Goal: Use online tool/utility: Utilize a website feature to perform a specific function

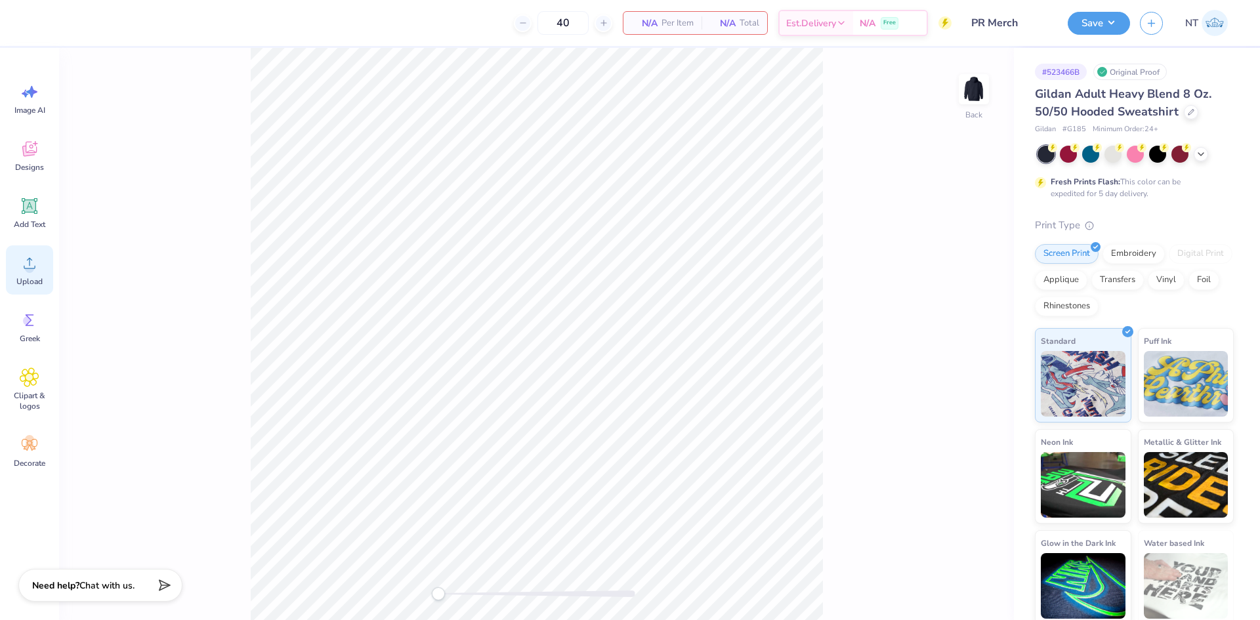
click at [35, 268] on icon at bounding box center [30, 263] width 12 height 11
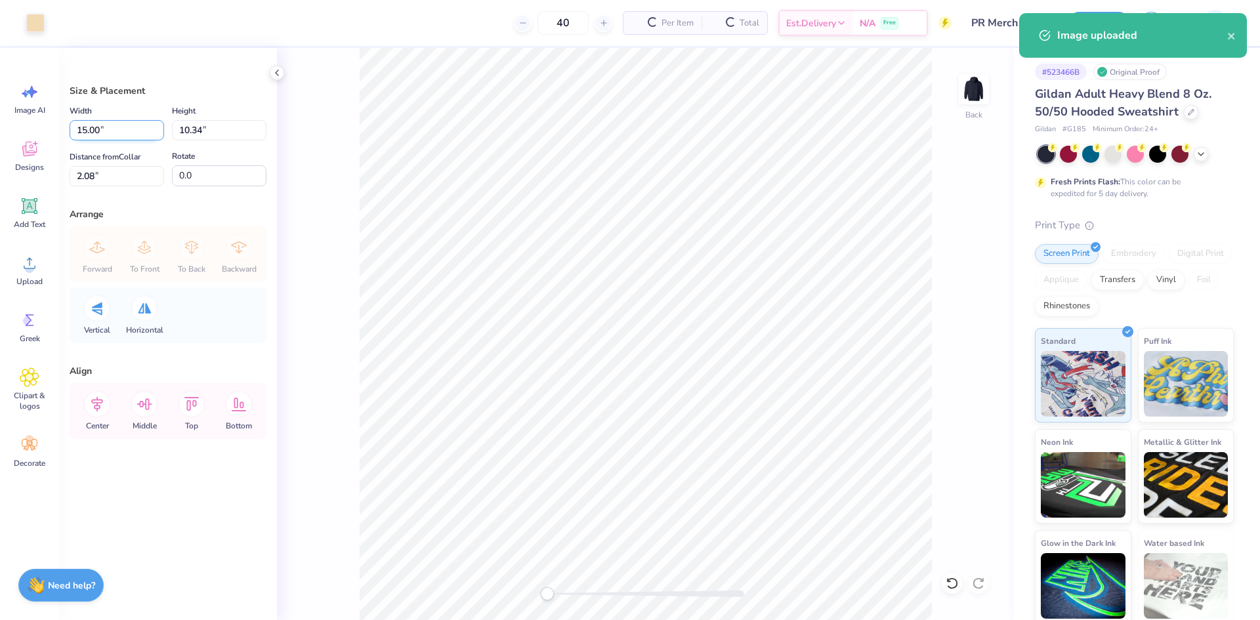
click at [118, 136] on input "15.00" at bounding box center [117, 130] width 95 height 20
type input "10.00"
type input "6.90"
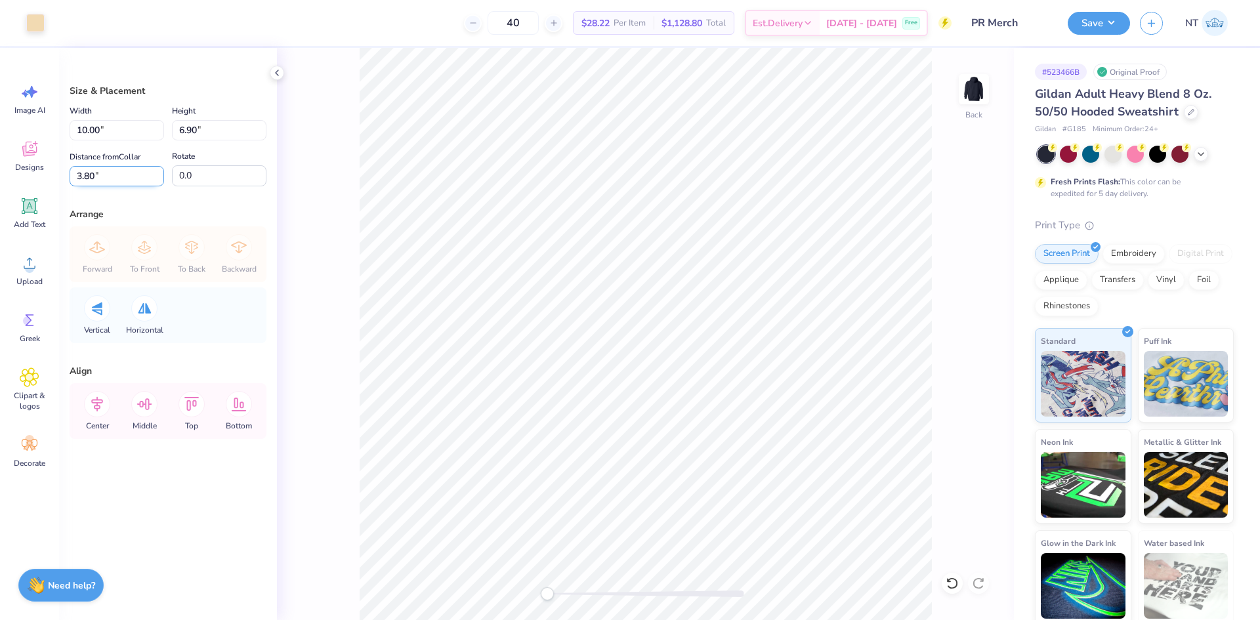
click at [112, 171] on input "3.80" at bounding box center [117, 176] width 95 height 20
type input "3"
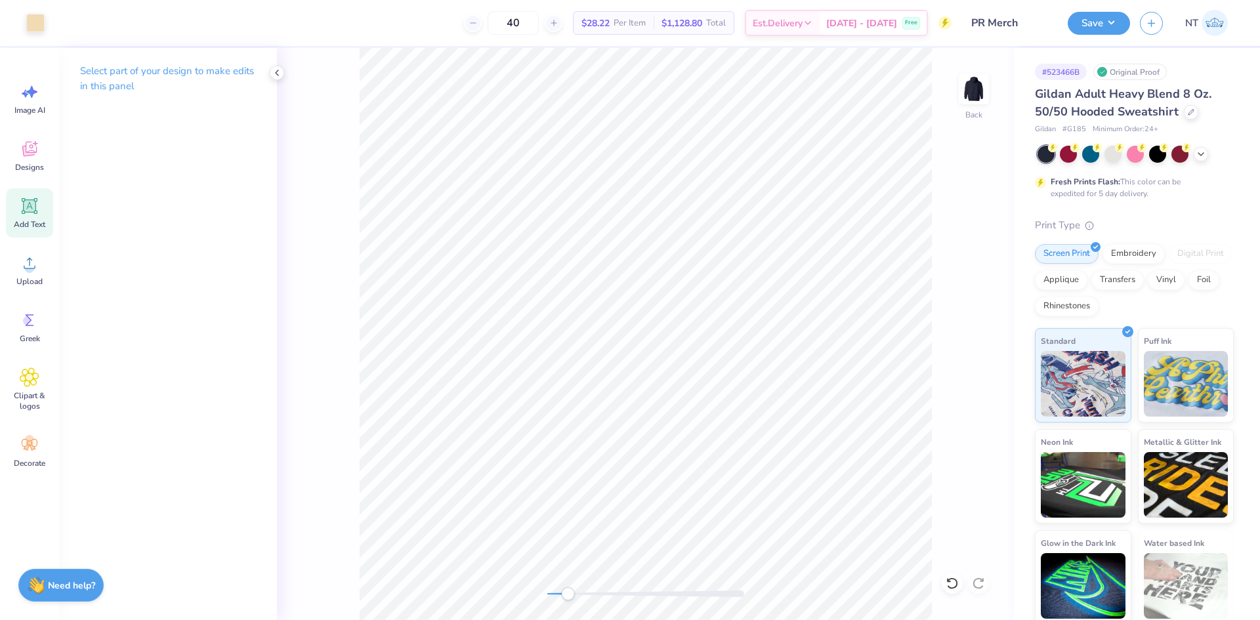
click at [18, 203] on div "Add Text" at bounding box center [29, 212] width 47 height 49
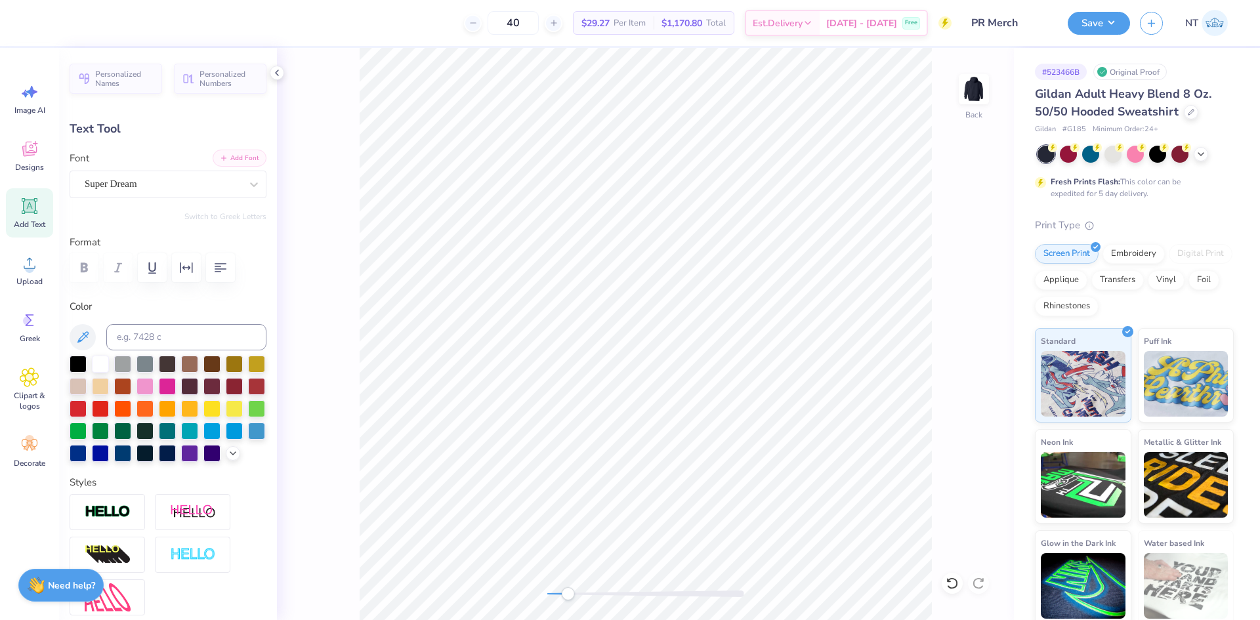
click at [226, 156] on button "Add Font" at bounding box center [240, 158] width 54 height 17
click at [150, 183] on div "Super Dream" at bounding box center [162, 184] width 159 height 20
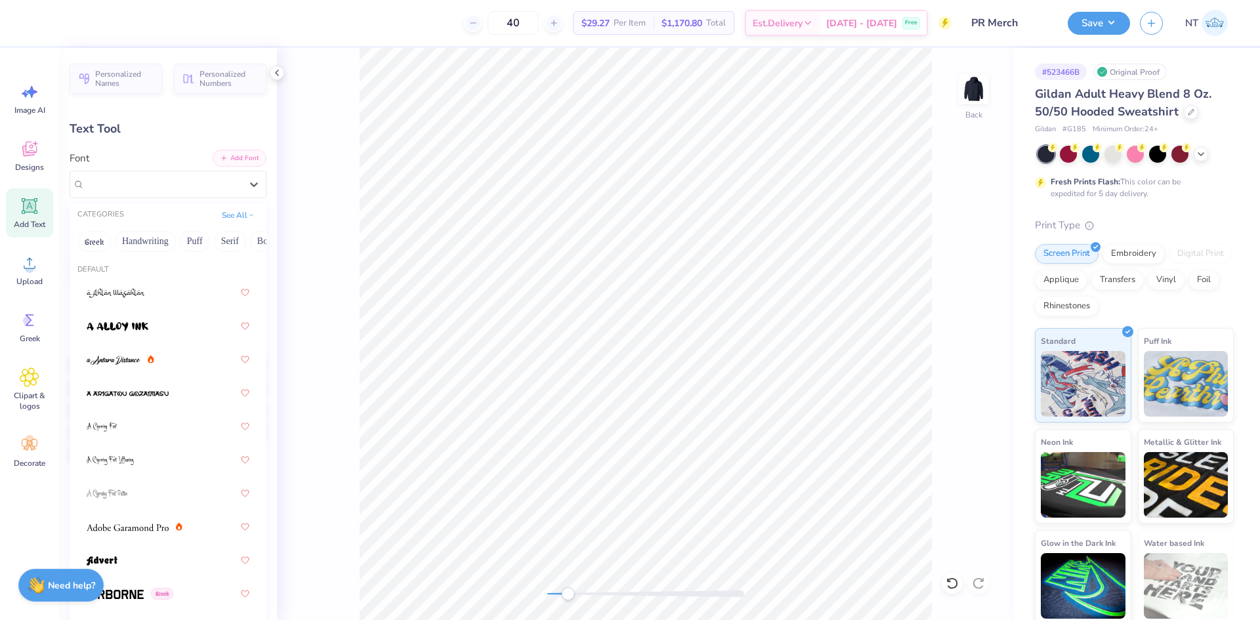
click at [224, 161] on button "Add Font" at bounding box center [240, 158] width 54 height 17
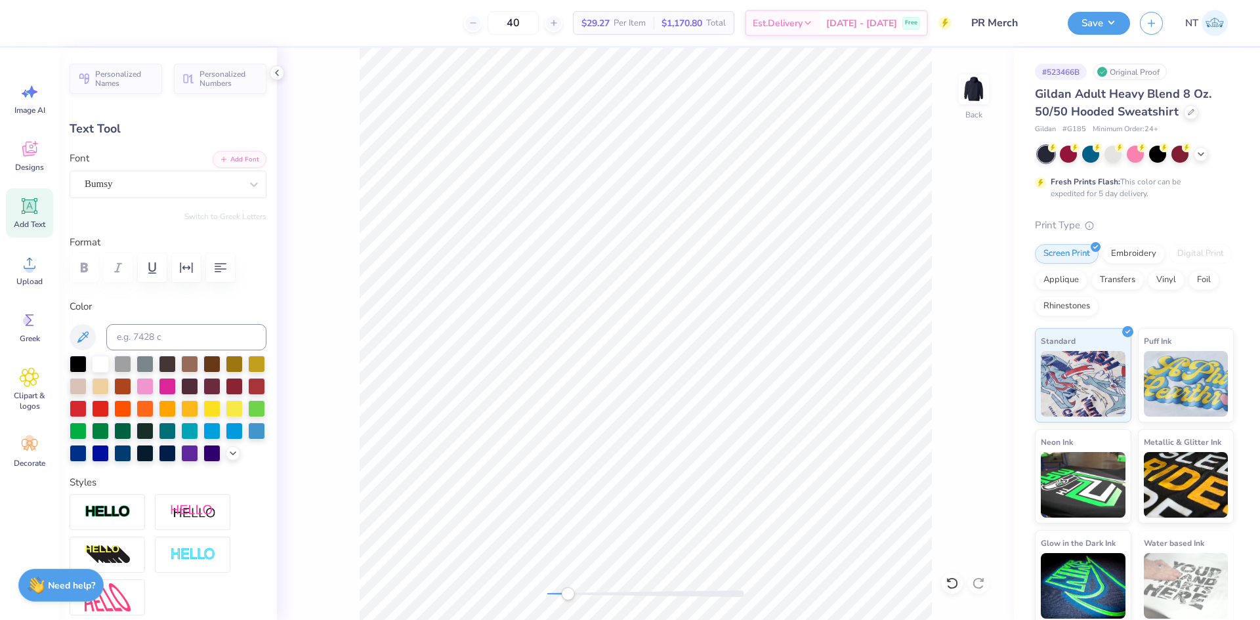
scroll to position [11, 1]
type textarea "MI KASA"
click at [232, 267] on button "button" at bounding box center [220, 267] width 29 height 29
type input "7.95"
type input "5.24"
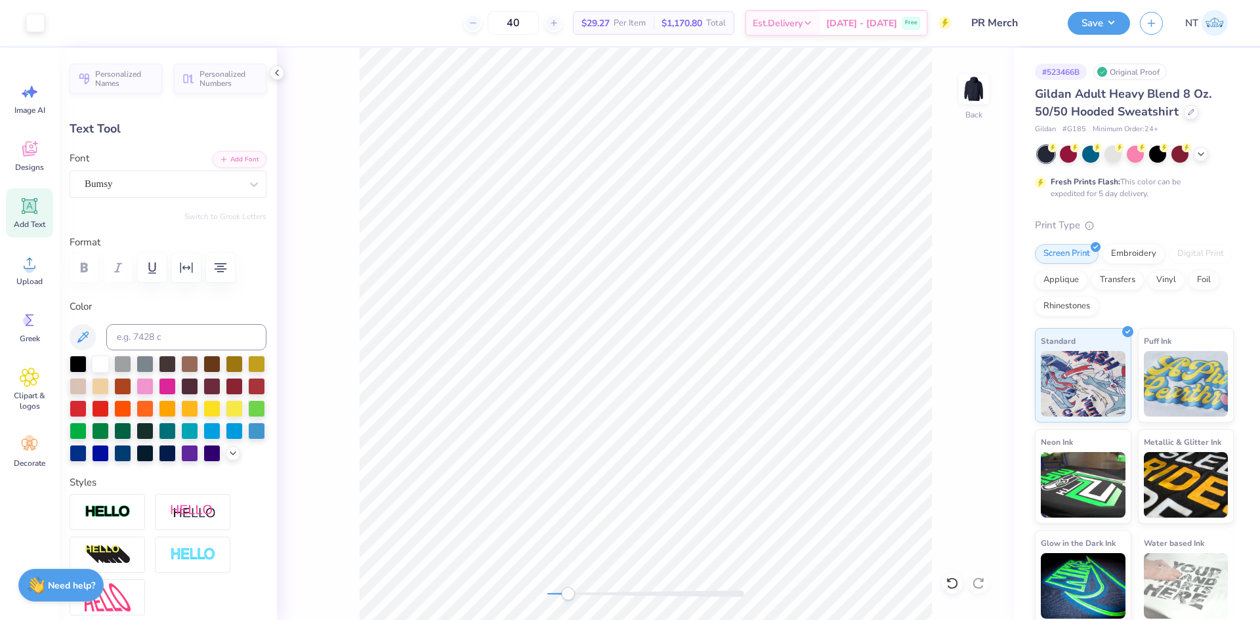
type input "8.72"
type input "1.49"
type input "0.98"
type input "9.57"
type textarea "MI"
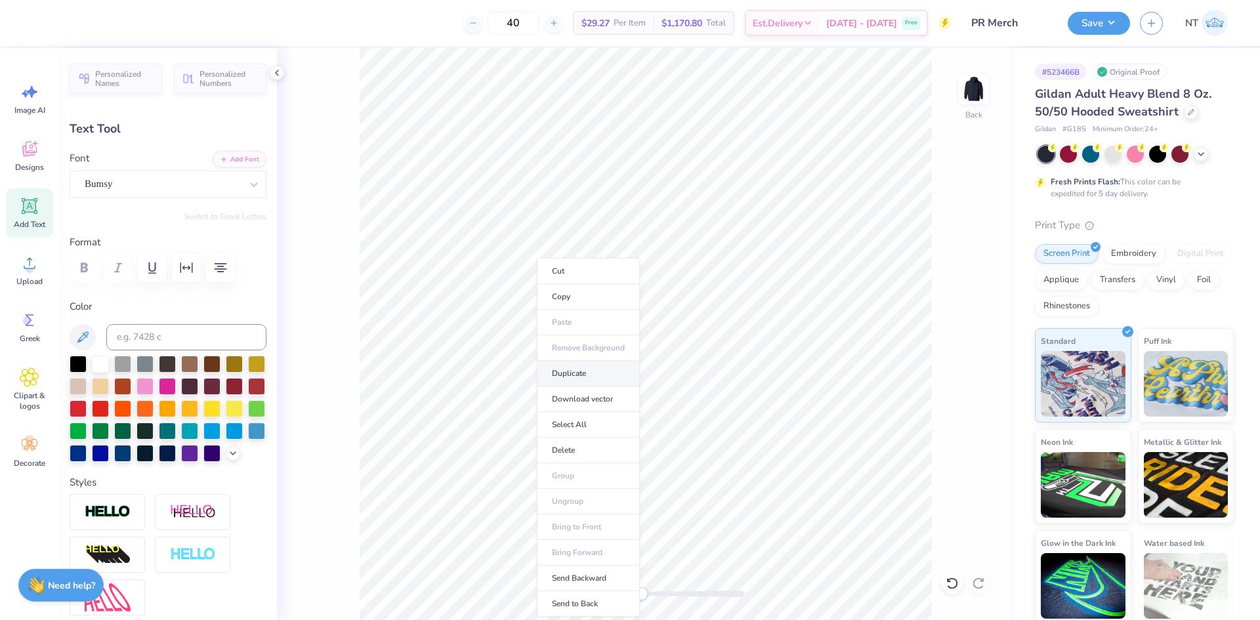
click at [574, 374] on li "Duplicate" at bounding box center [588, 374] width 103 height 26
type input "0.67"
type input "0.37"
type input "10.65"
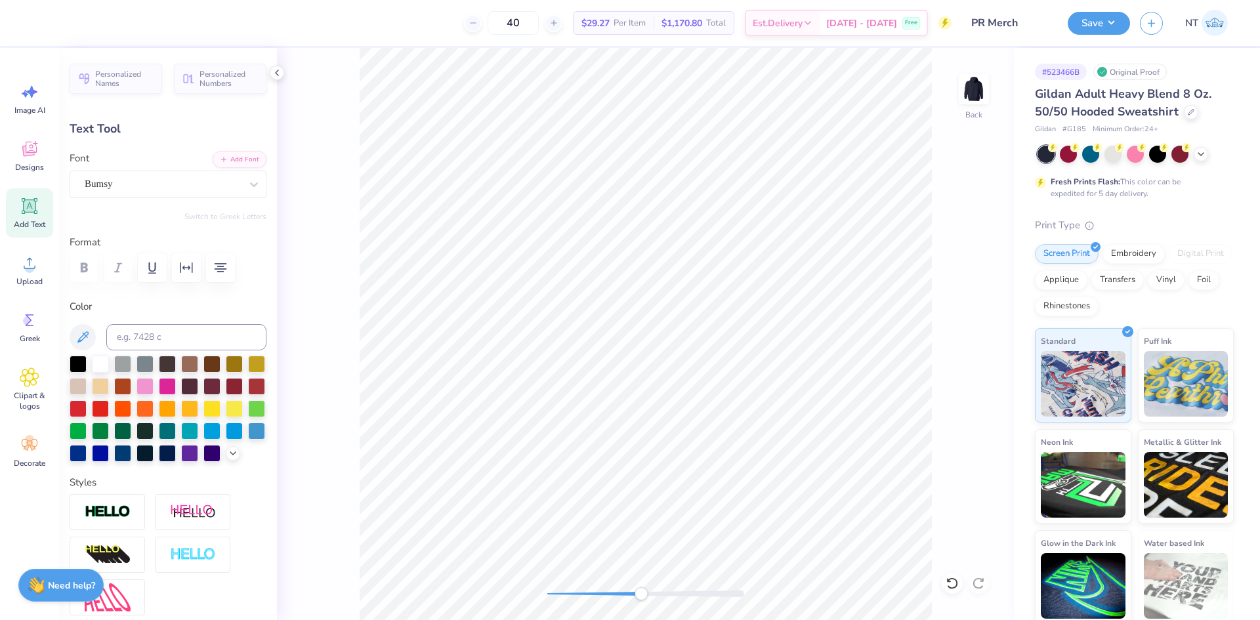
type textarea "KASA"
type input "1.49"
type input "0.39"
type input "10.59"
type input "0.67"
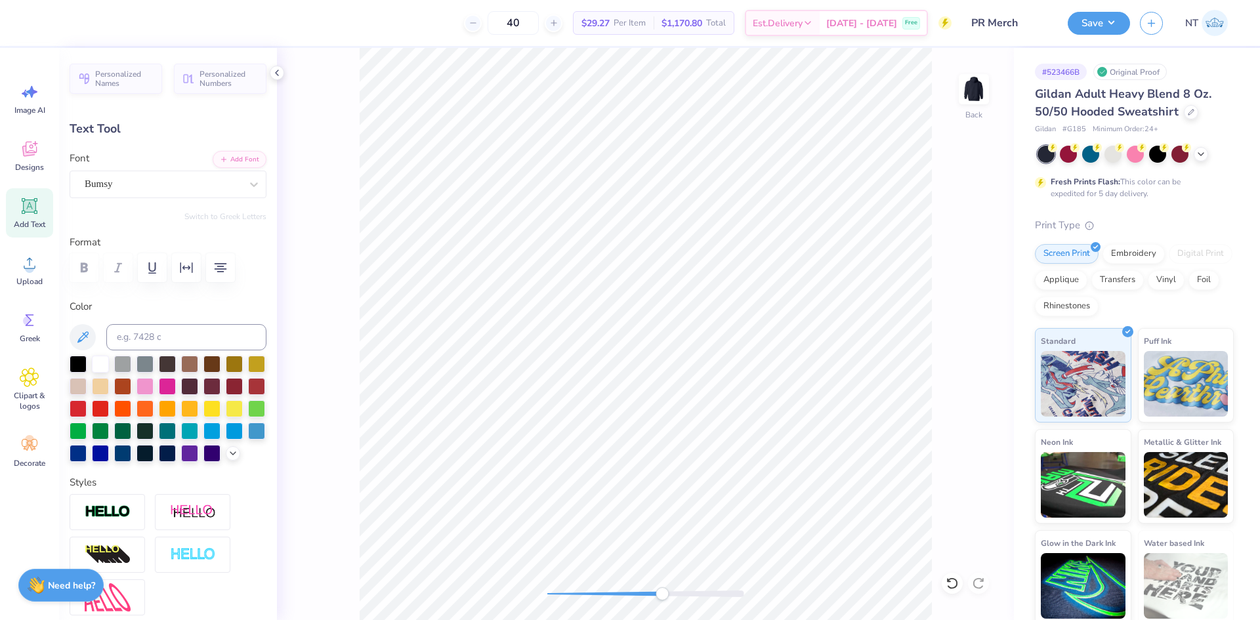
type input "0.37"
type input "9.65"
click at [153, 327] on input at bounding box center [186, 337] width 160 height 26
type input "7506"
type input "1.49"
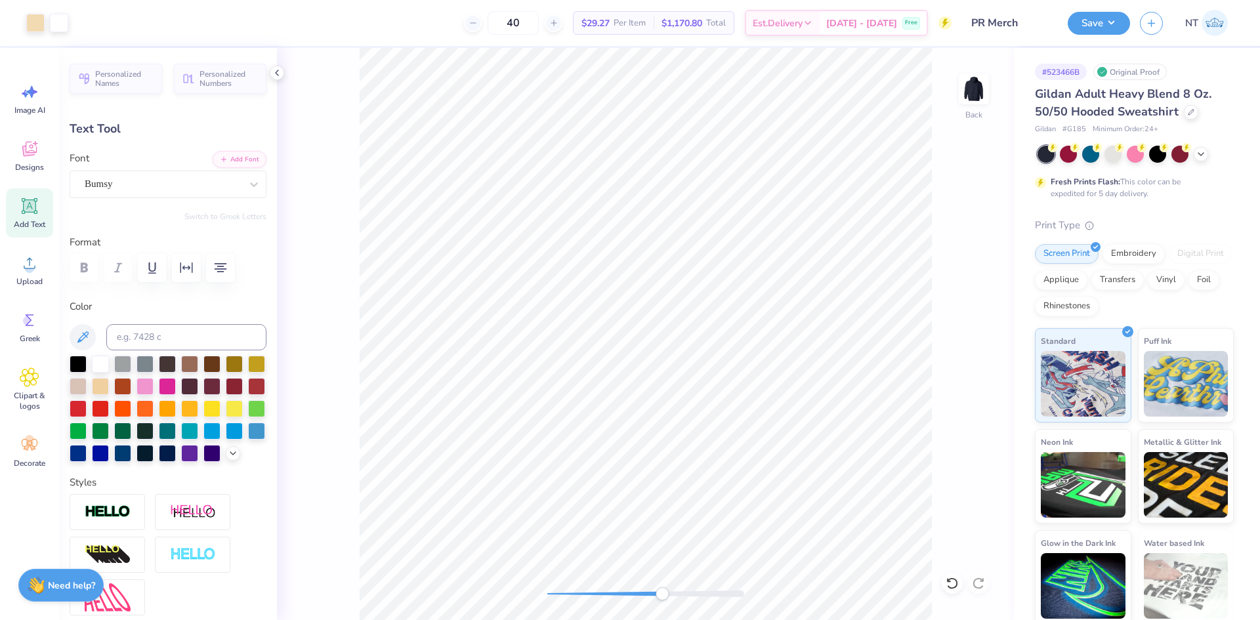
type input "0.39"
type input "10.11"
click at [181, 327] on input at bounding box center [186, 337] width 160 height 26
type input "7506"
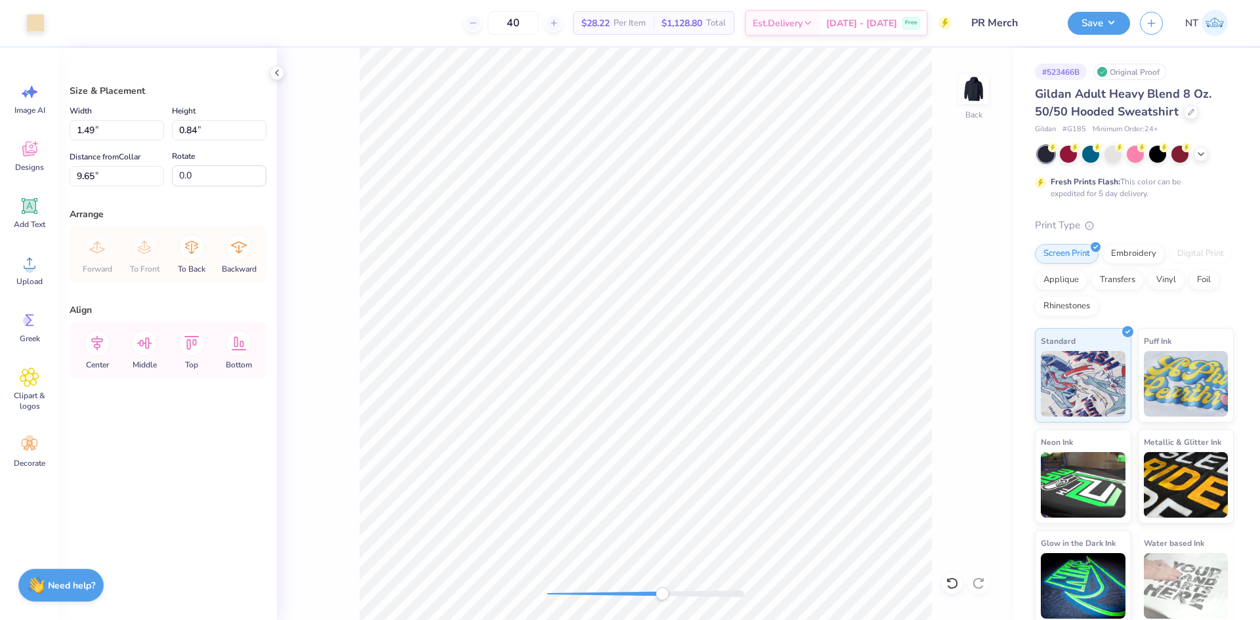
type input "10.12"
type input "7.83"
type input "1.12"
type input "0.63"
click at [600, 307] on li "Duplicate" at bounding box center [583, 304] width 103 height 26
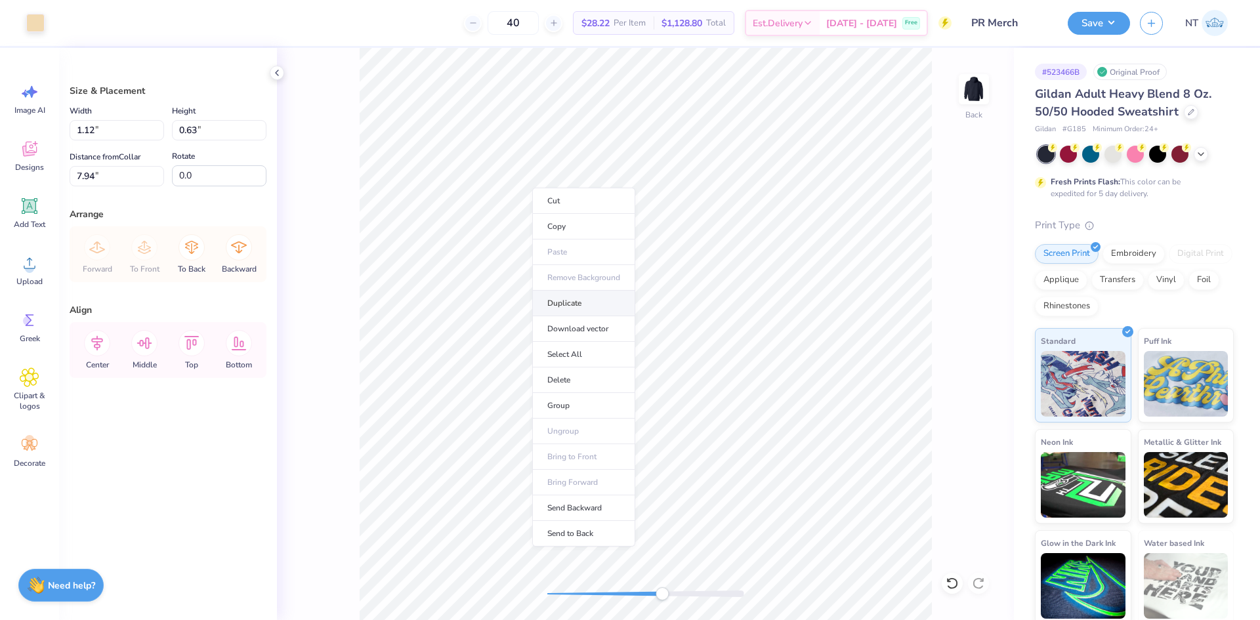
type input "8.82"
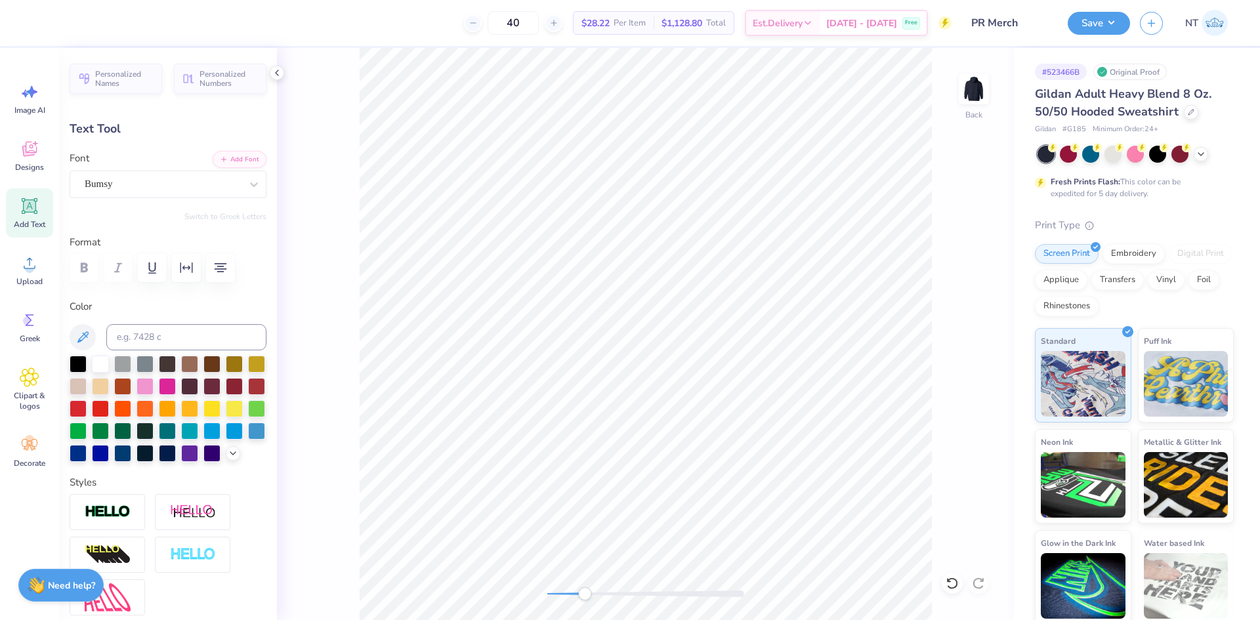
scroll to position [11, 1]
type textarea "SU"
type input "0.53"
type input "0.29"
type input "10.81"
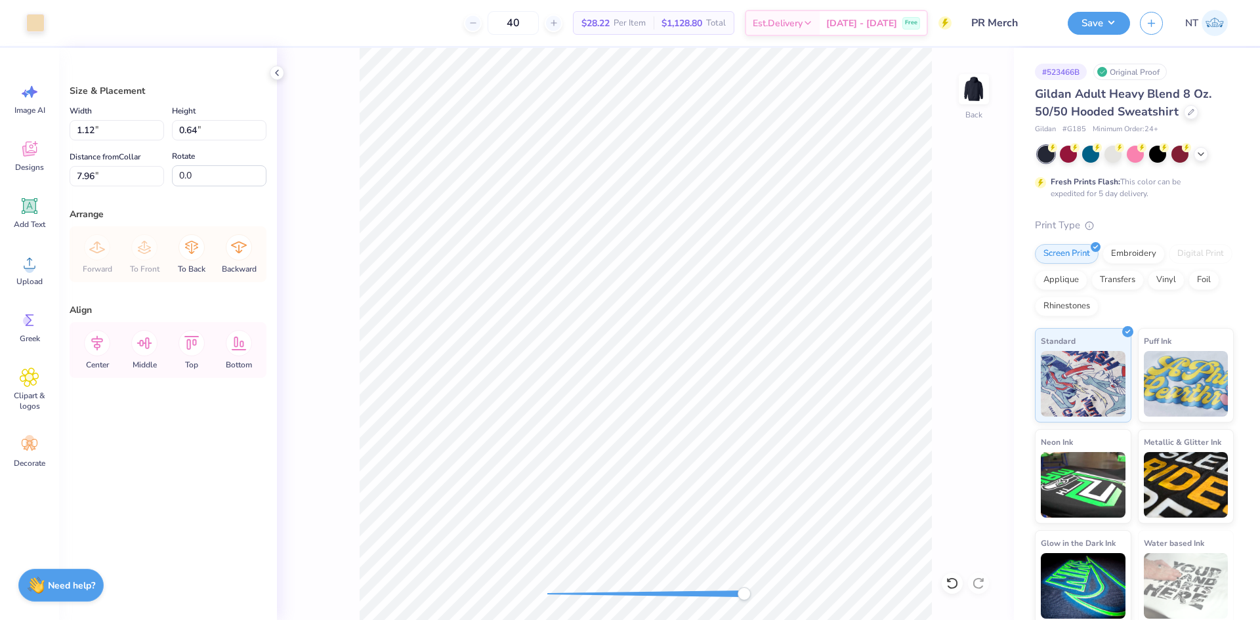
type input "7.95"
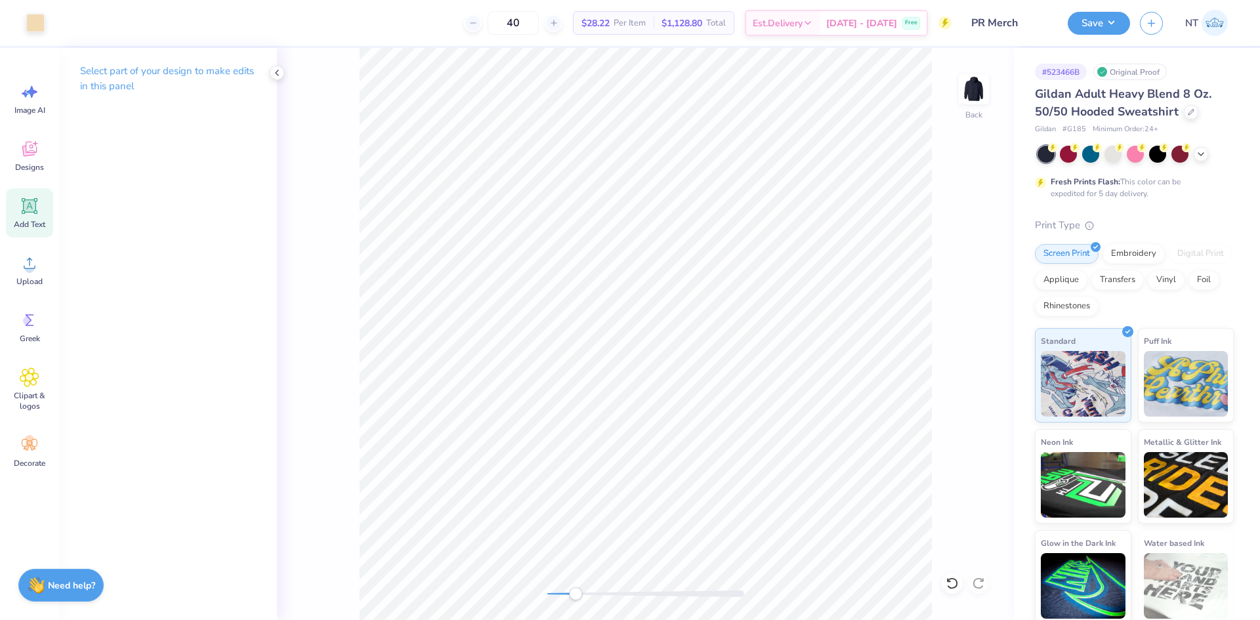
click at [36, 219] on span "Add Text" at bounding box center [30, 224] width 32 height 11
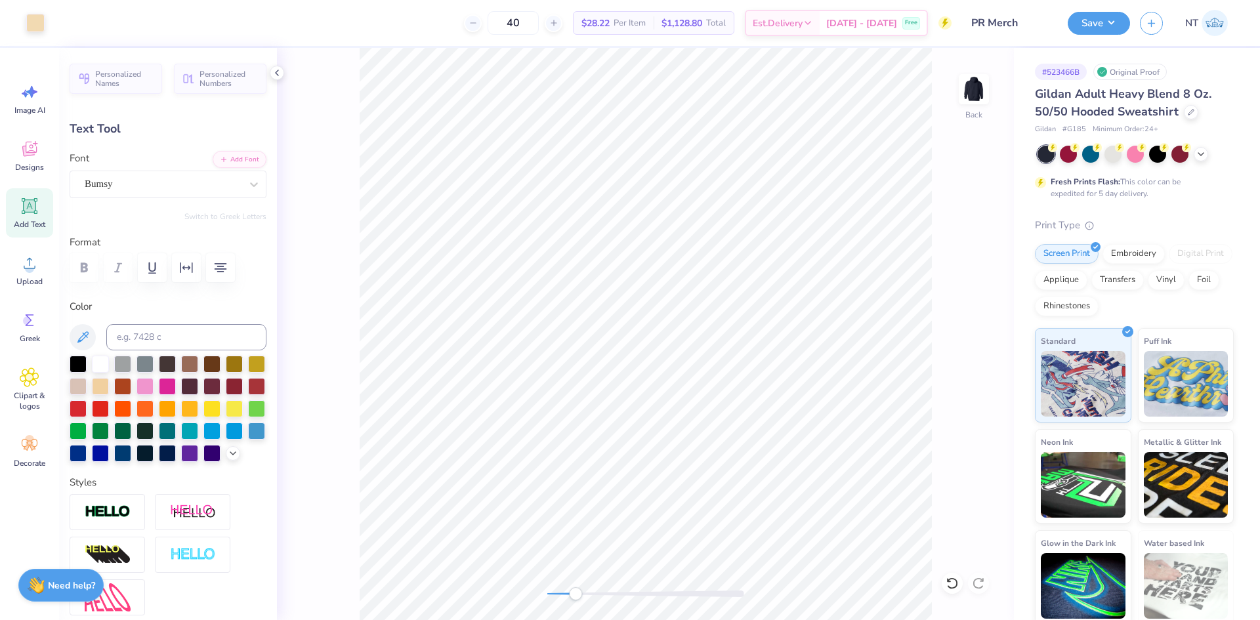
type input "1.12"
type input "0.29"
click at [770, 371] on li "Duplicate" at bounding box center [789, 374] width 103 height 26
type input "9.30"
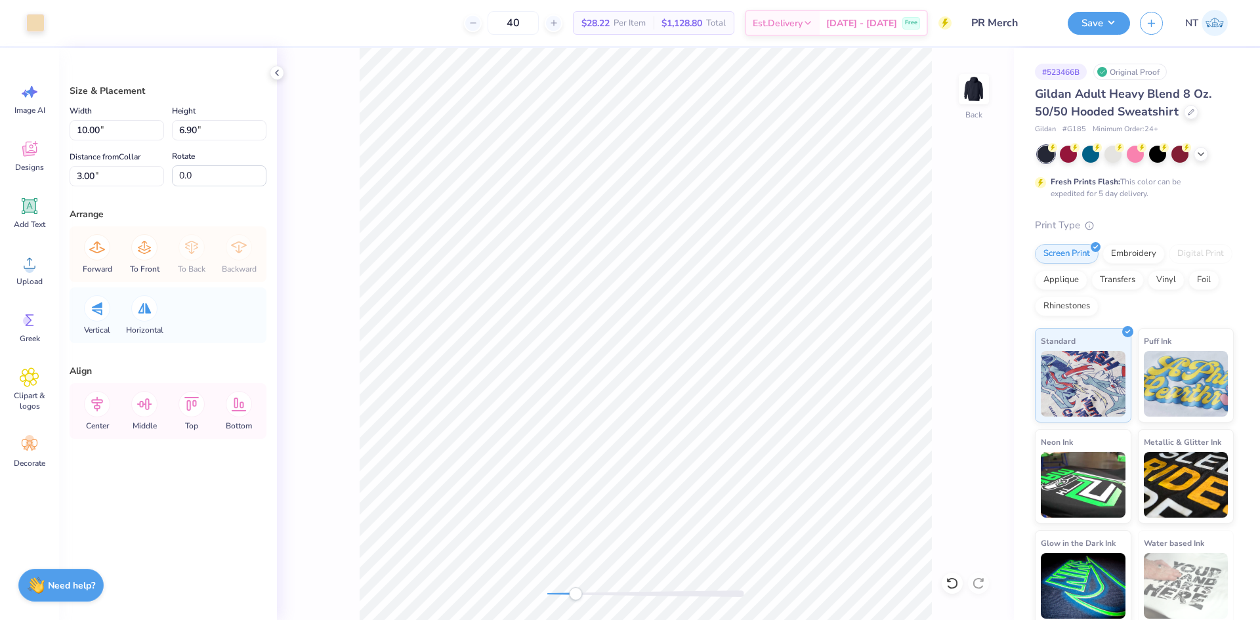
type input "3.00"
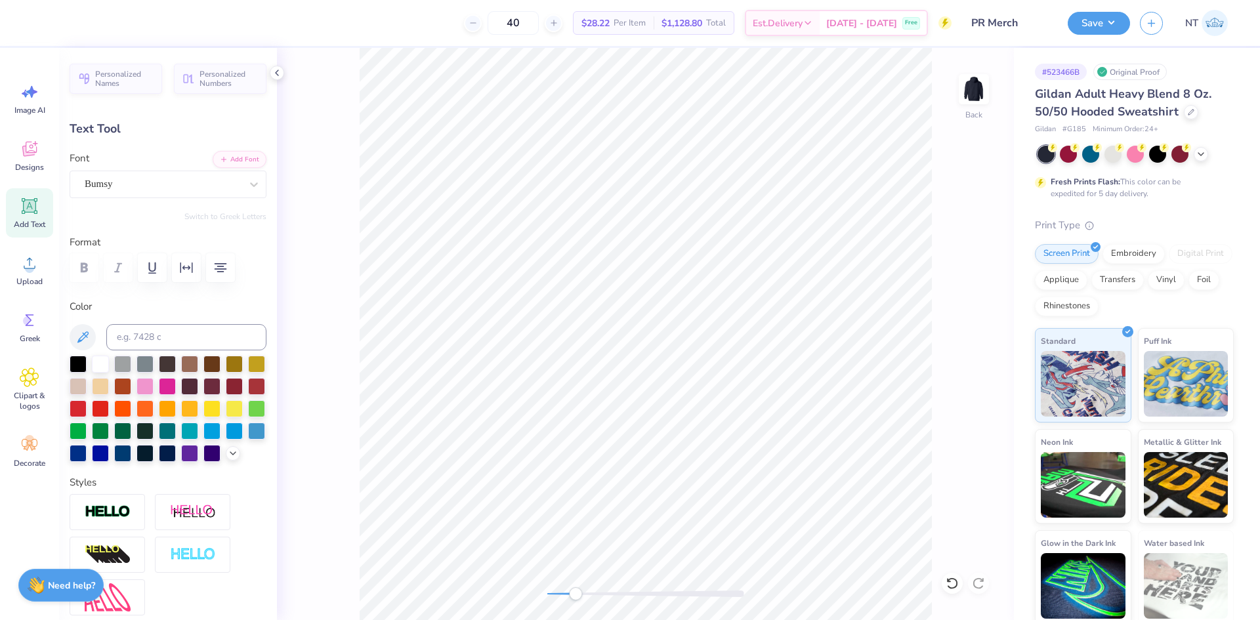
type input "3.50"
type input "0.91"
type input "10.35"
type textarea "LMU"
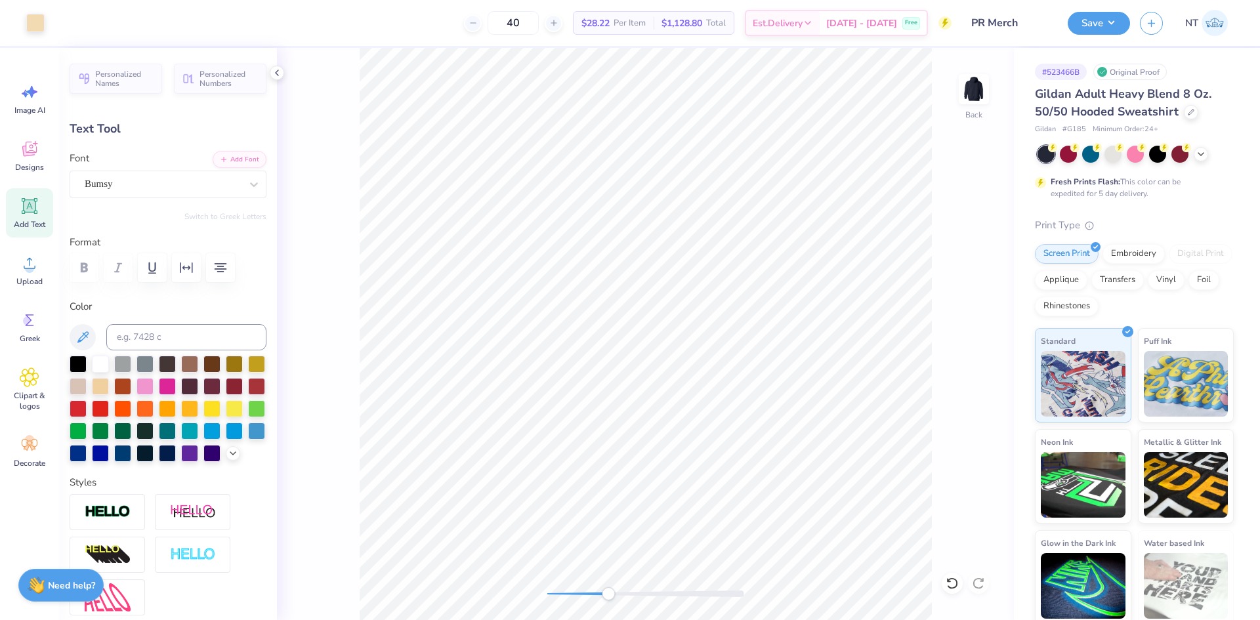
type input "2.70"
type input "0.89"
click at [658, 373] on li "Duplicate" at bounding box center [672, 374] width 103 height 26
type input "11.17"
type textarea "R"
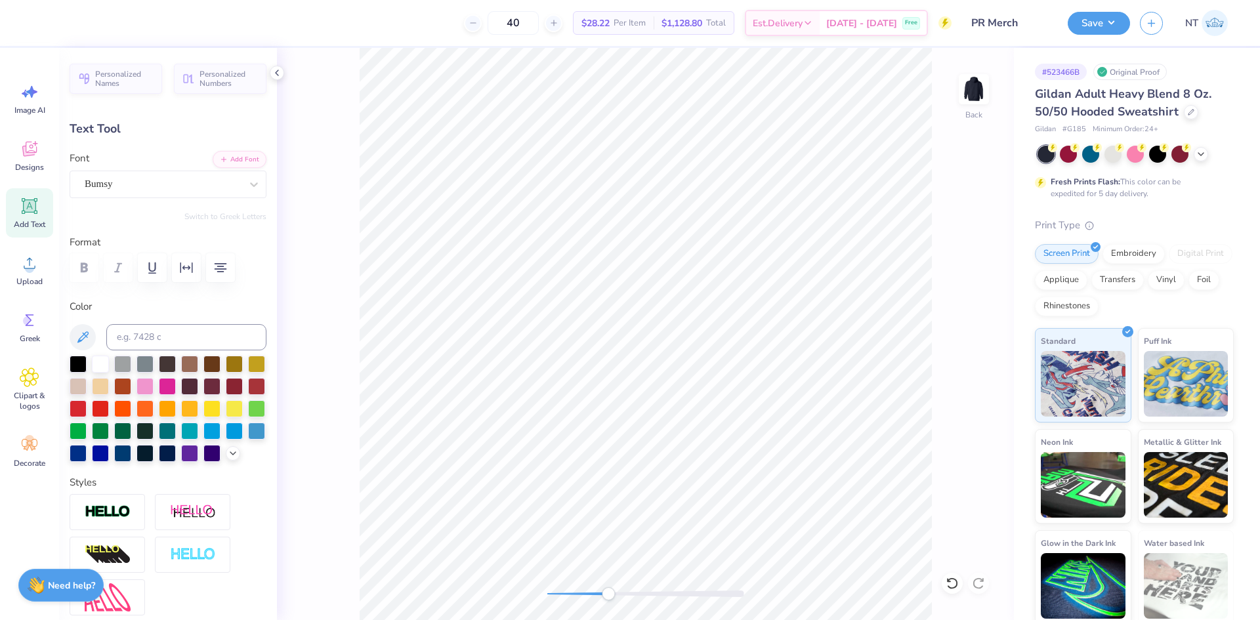
scroll to position [11, 1]
type textarea "TM"
type input "0.60"
type input "0.27"
type input "11.77"
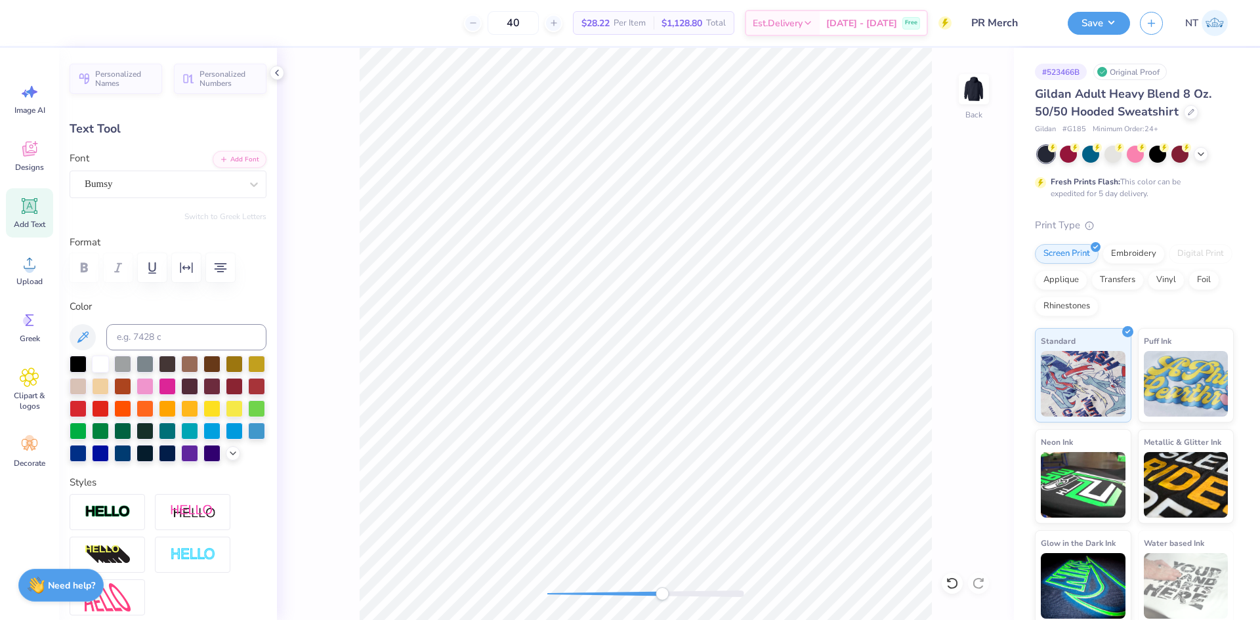
type input "0.45"
type input "0.20"
type input "10.10"
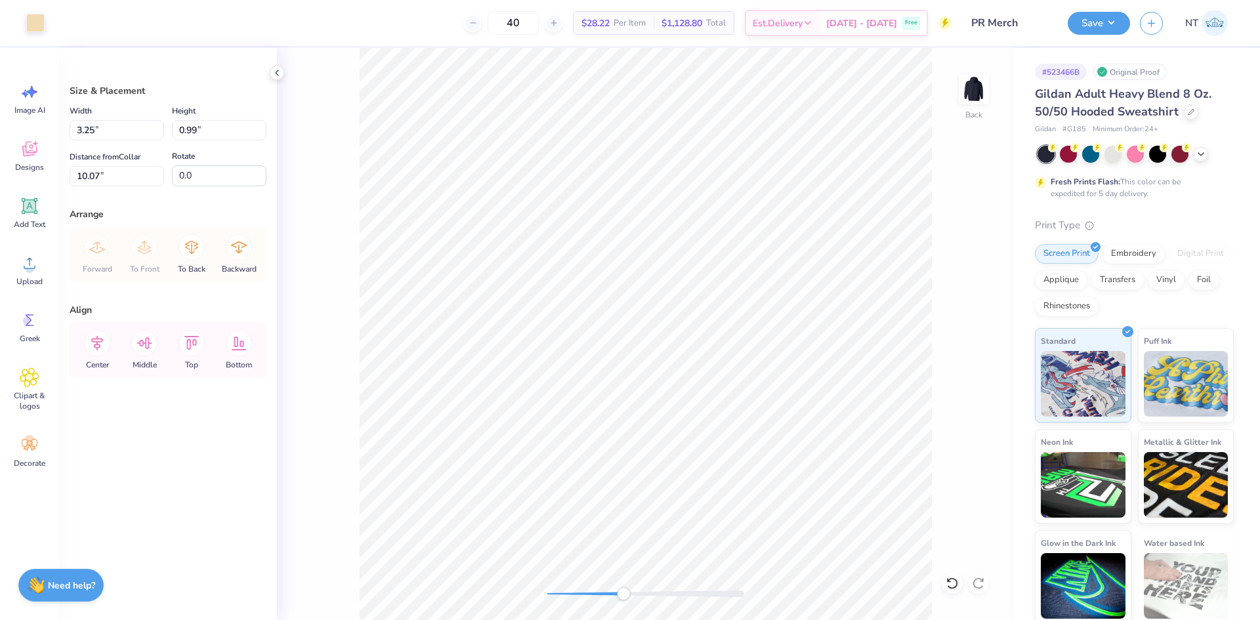
type input "10.13"
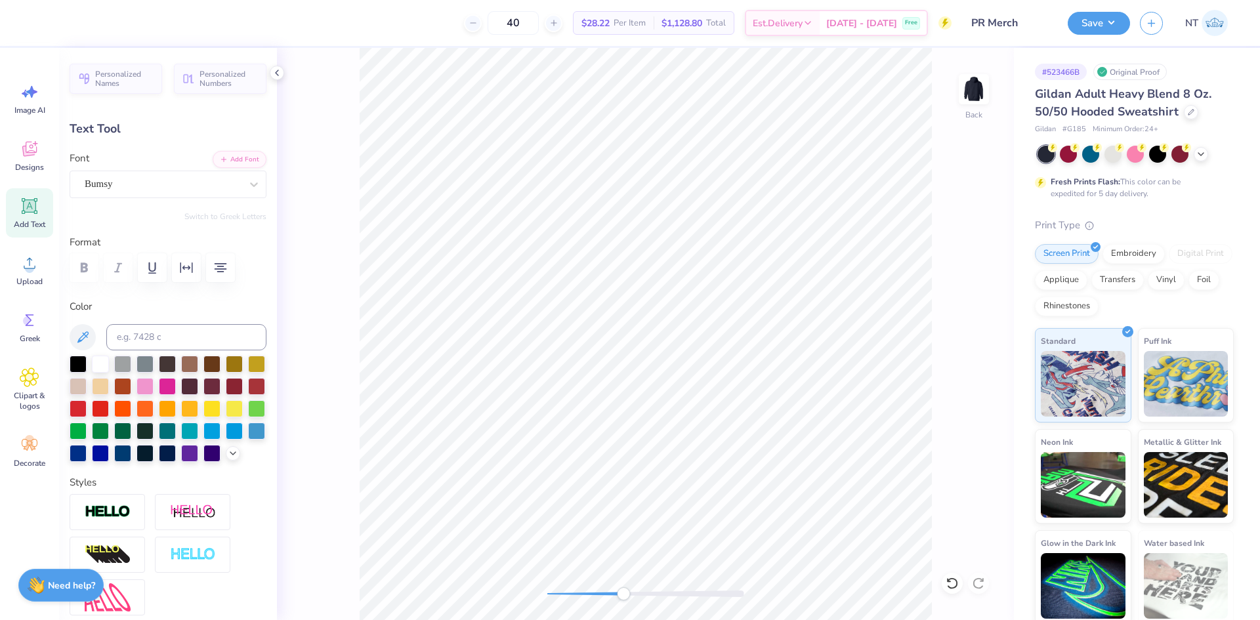
type input "2.70"
type input "0.89"
type input "10.23"
type input "0.45"
type input "0.20"
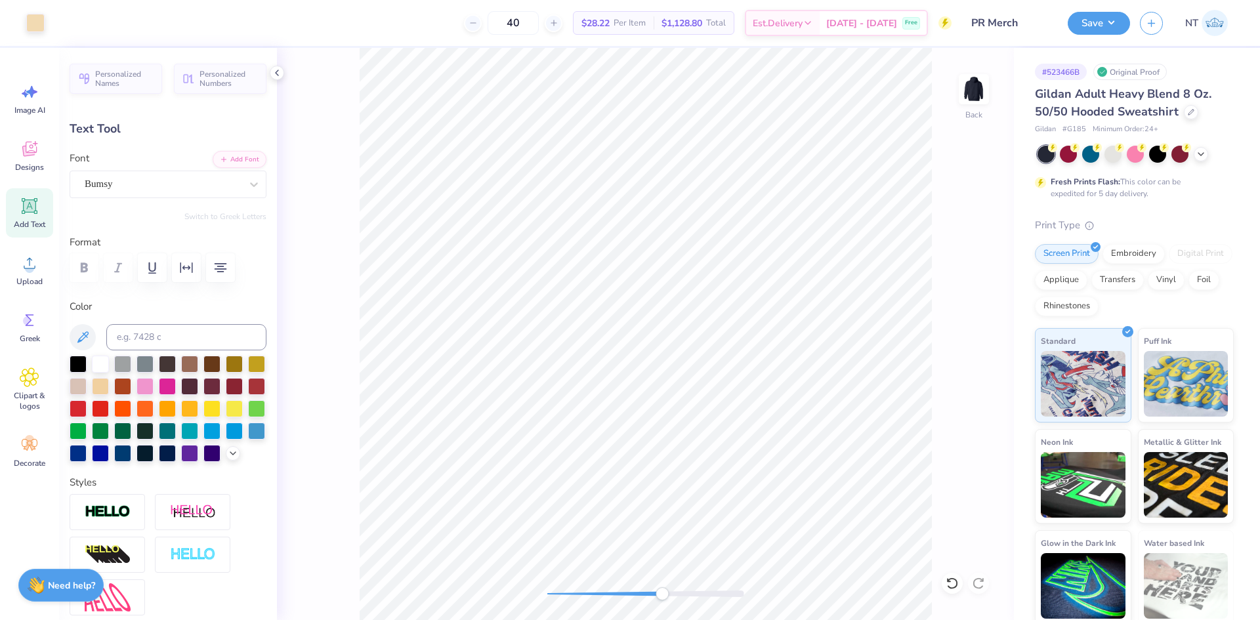
type input "10.48"
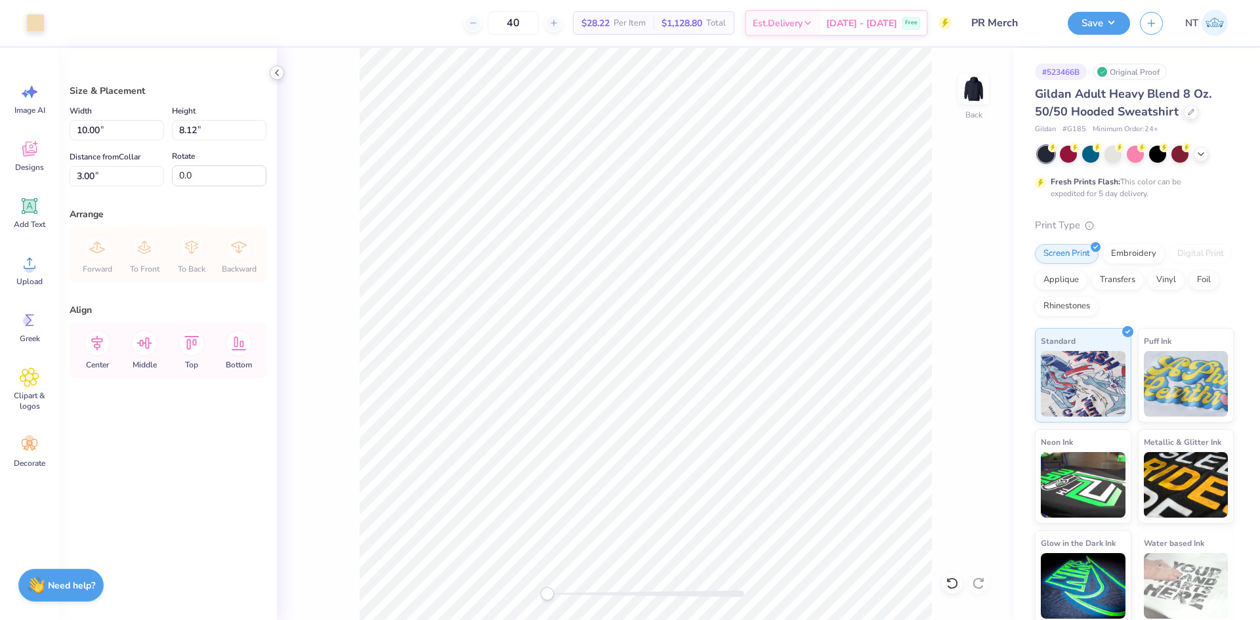
click at [279, 68] on icon at bounding box center [277, 73] width 11 height 11
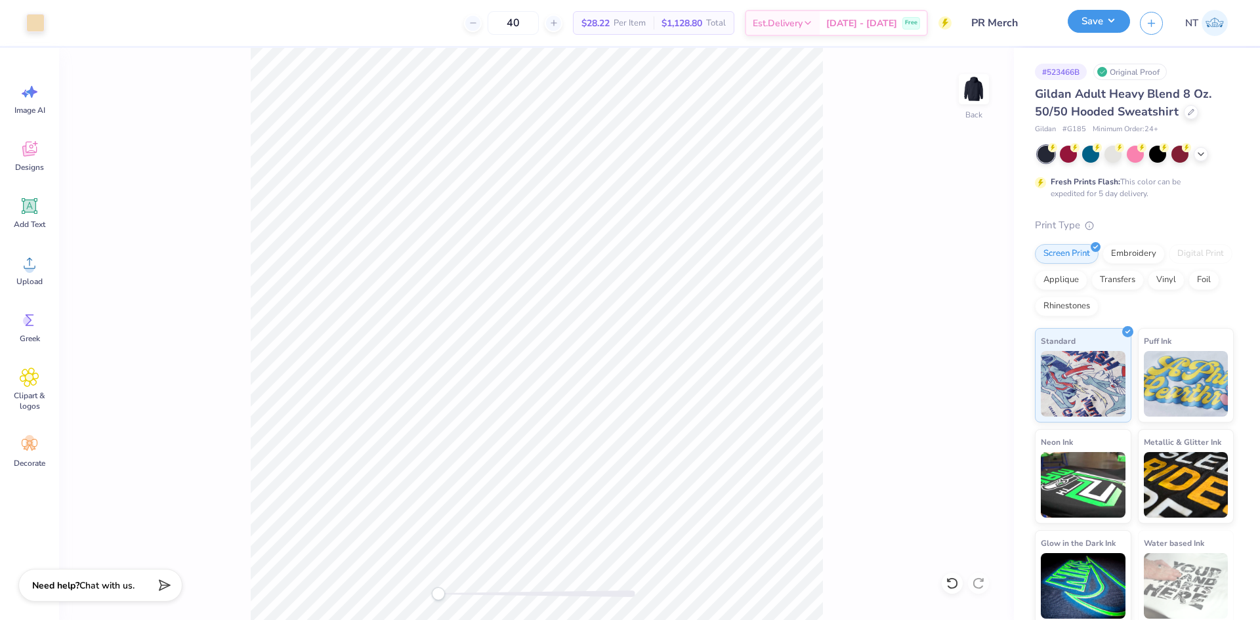
click at [1099, 28] on button "Save" at bounding box center [1099, 21] width 62 height 23
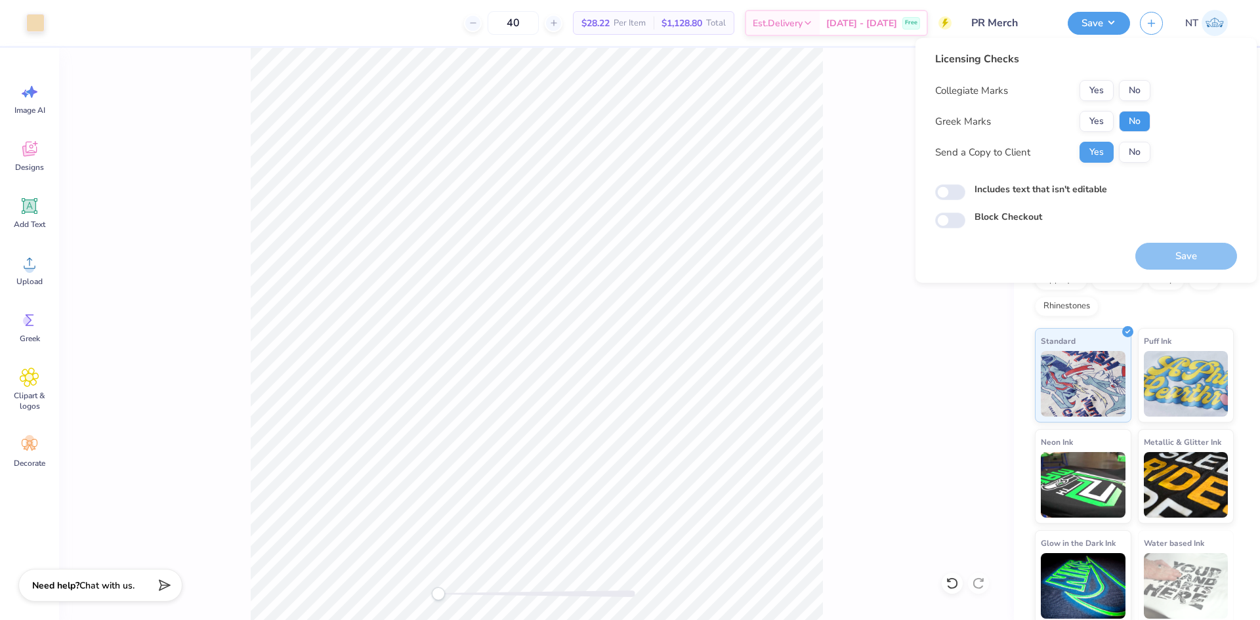
click at [1122, 120] on button "No" at bounding box center [1135, 121] width 32 height 21
click at [1092, 86] on button "Yes" at bounding box center [1097, 90] width 34 height 21
click at [1187, 249] on button "Save" at bounding box center [1186, 256] width 102 height 27
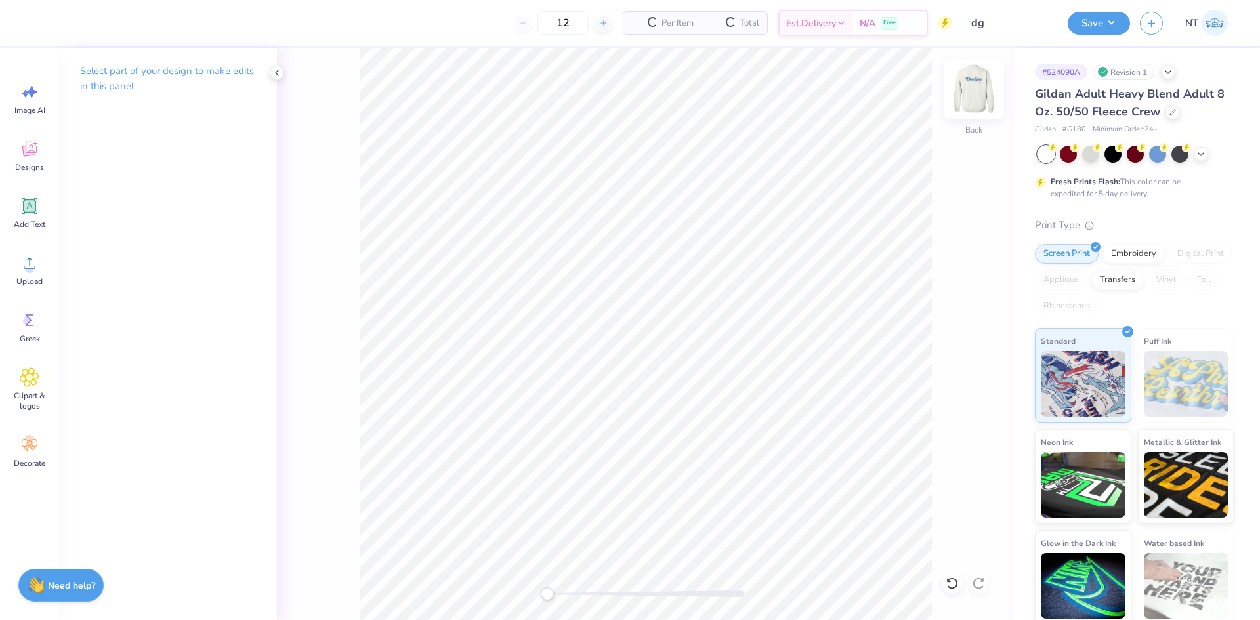
drag, startPoint x: 979, startPoint y: 80, endPoint x: 1000, endPoint y: 126, distance: 50.5
click at [980, 80] on img at bounding box center [974, 89] width 26 height 26
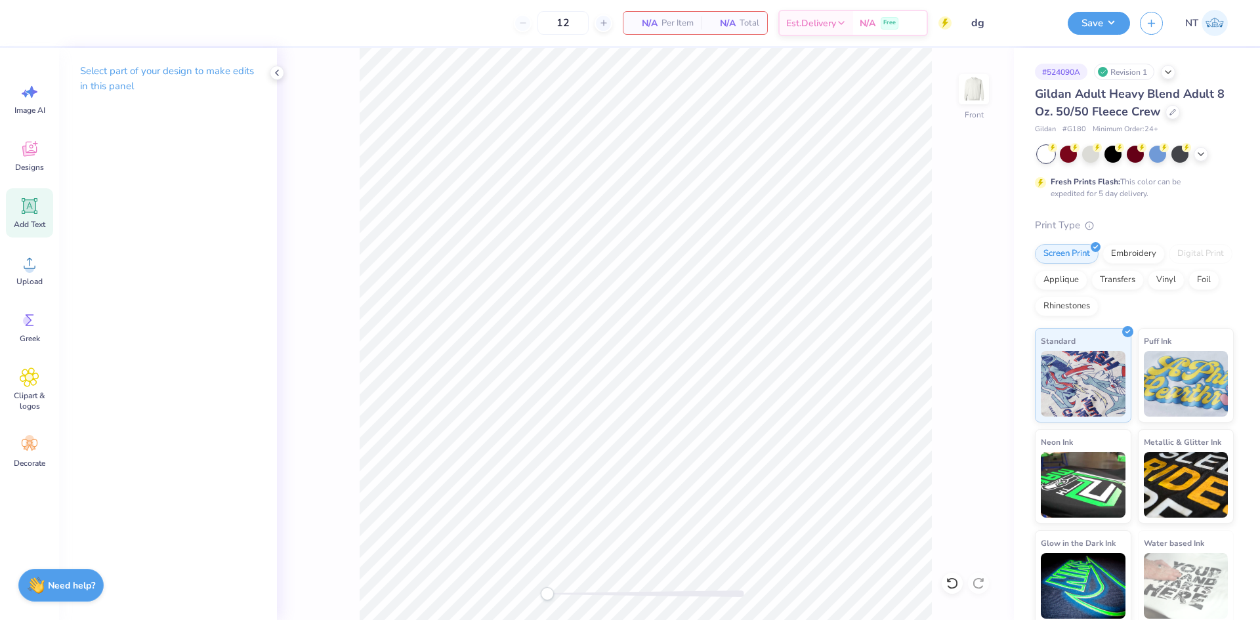
click at [34, 213] on icon at bounding box center [30, 206] width 16 height 16
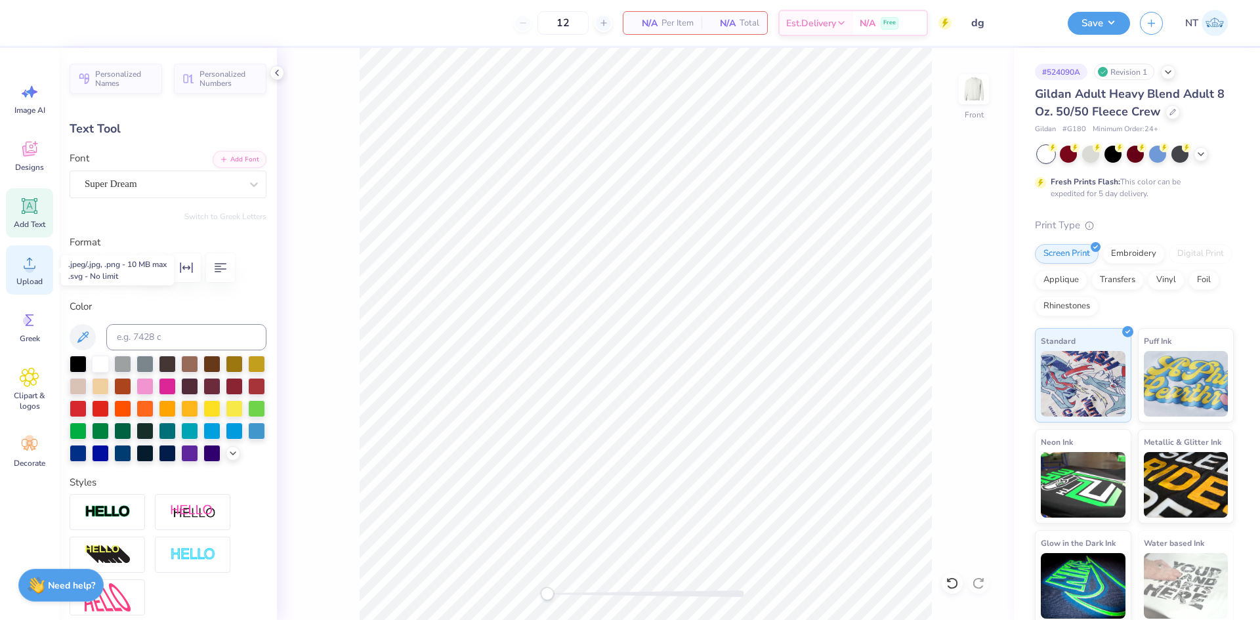
click at [20, 274] on div "Upload" at bounding box center [29, 269] width 47 height 49
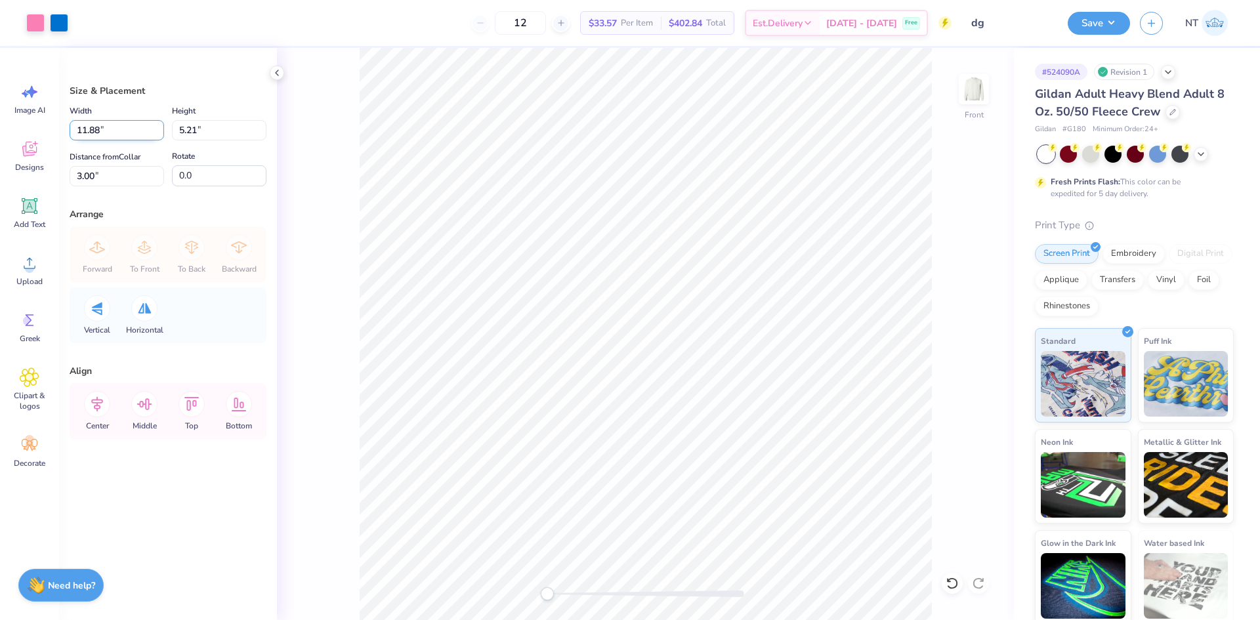
click at [116, 137] on input "11.88" at bounding box center [117, 130] width 95 height 20
click at [76, 122] on input "11.8812" at bounding box center [117, 130] width 95 height 20
type input "12.00"
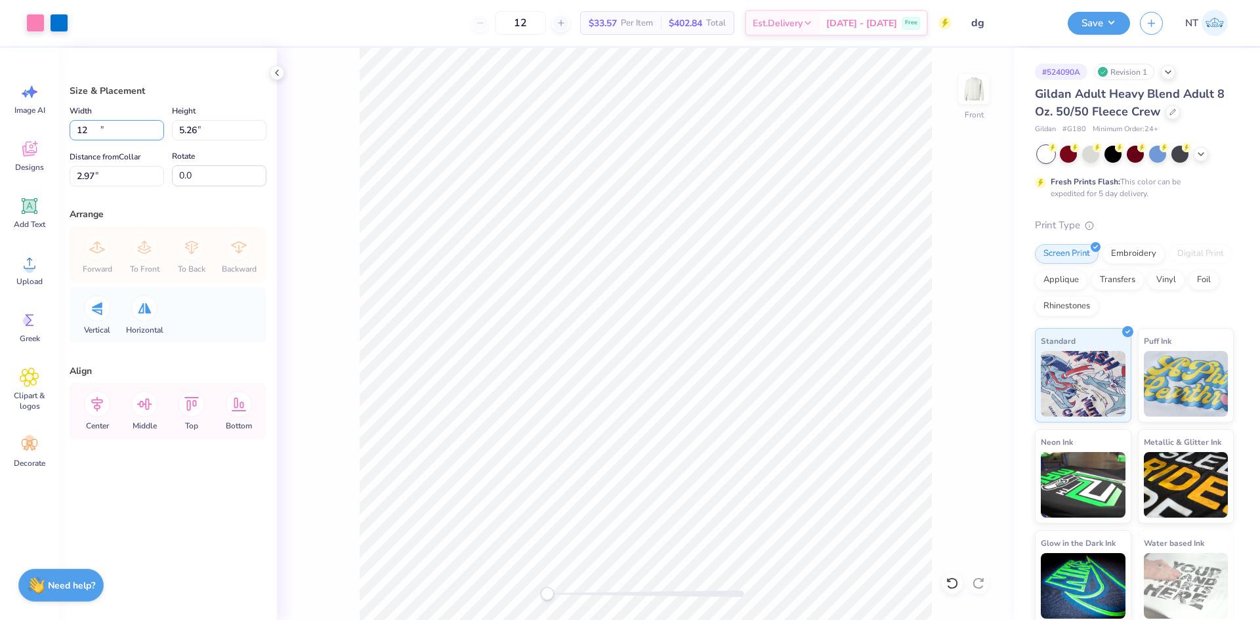
type input "5.26"
click at [121, 175] on input "2.97" at bounding box center [117, 176] width 95 height 20
click at [82, 180] on input "2.97" at bounding box center [117, 176] width 95 height 20
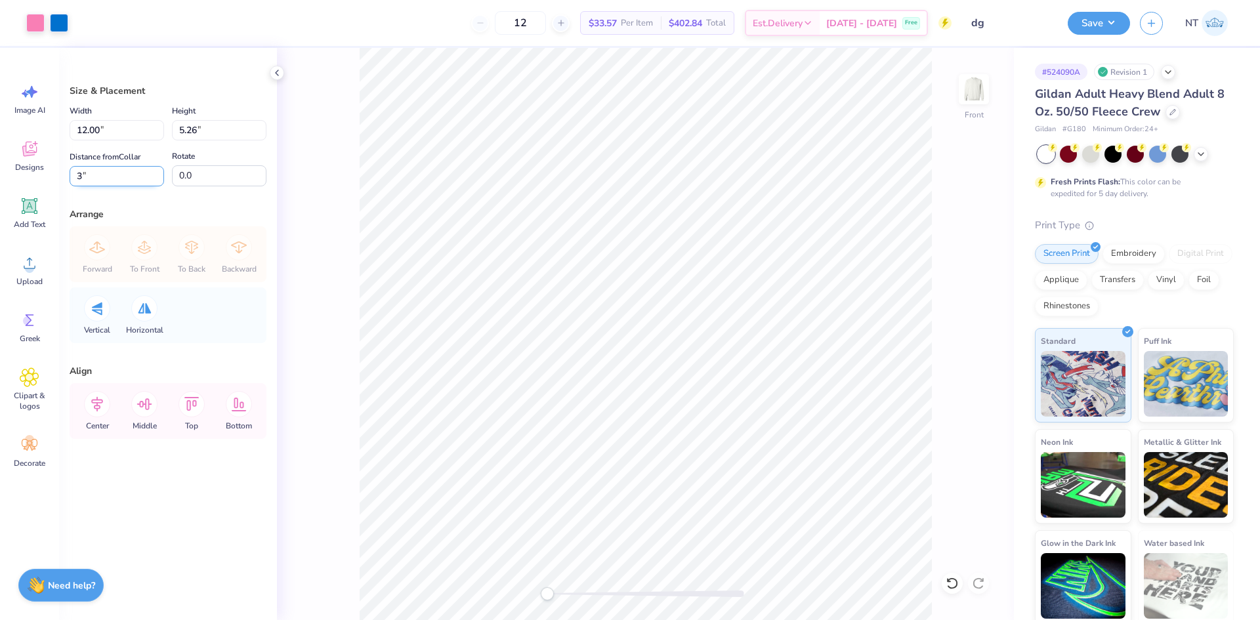
type input "3"
click at [977, 91] on img at bounding box center [974, 89] width 53 height 53
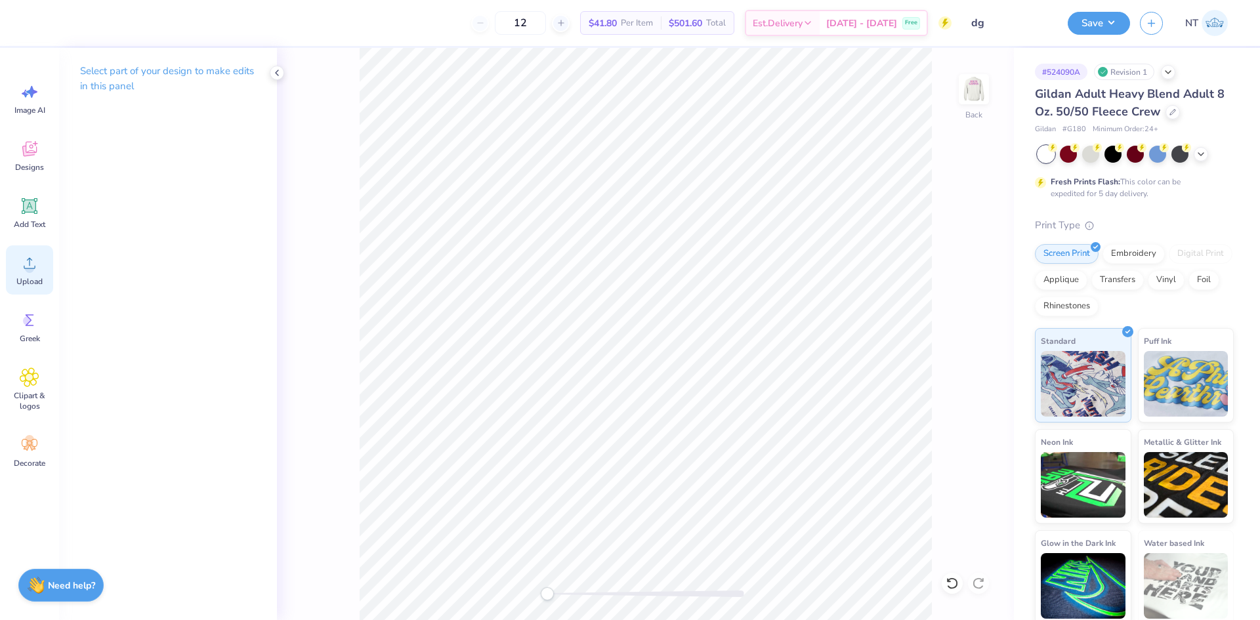
click at [34, 276] on span "Upload" at bounding box center [29, 281] width 26 height 11
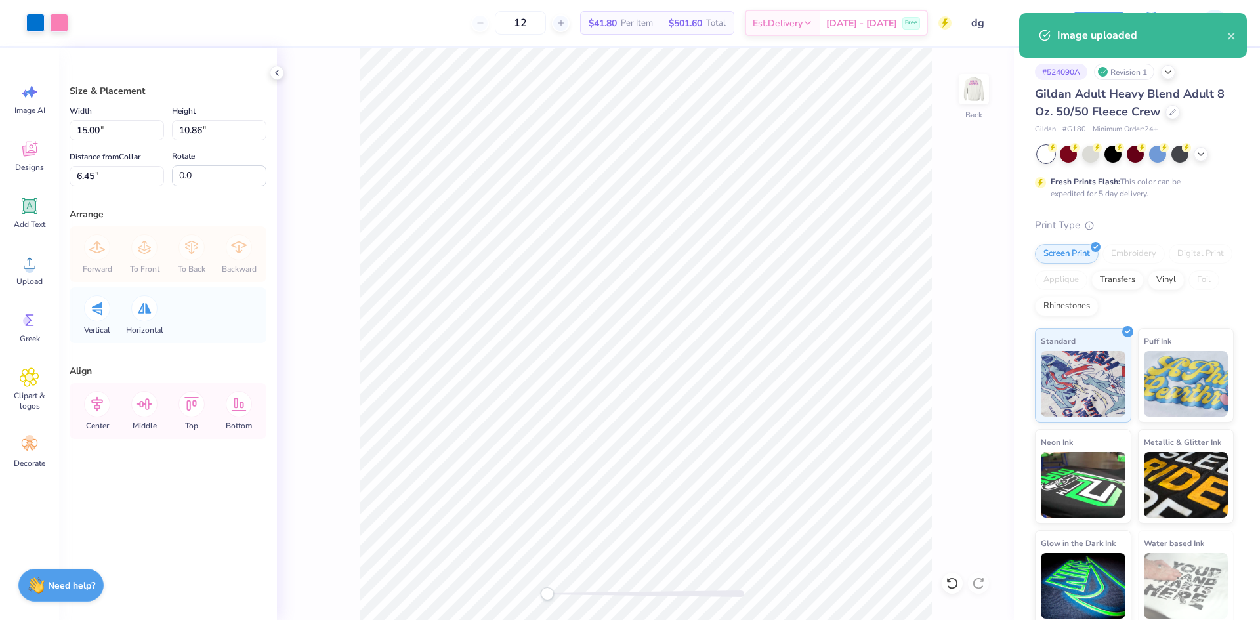
type input "6.87"
type input "4.98"
type input "12.33"
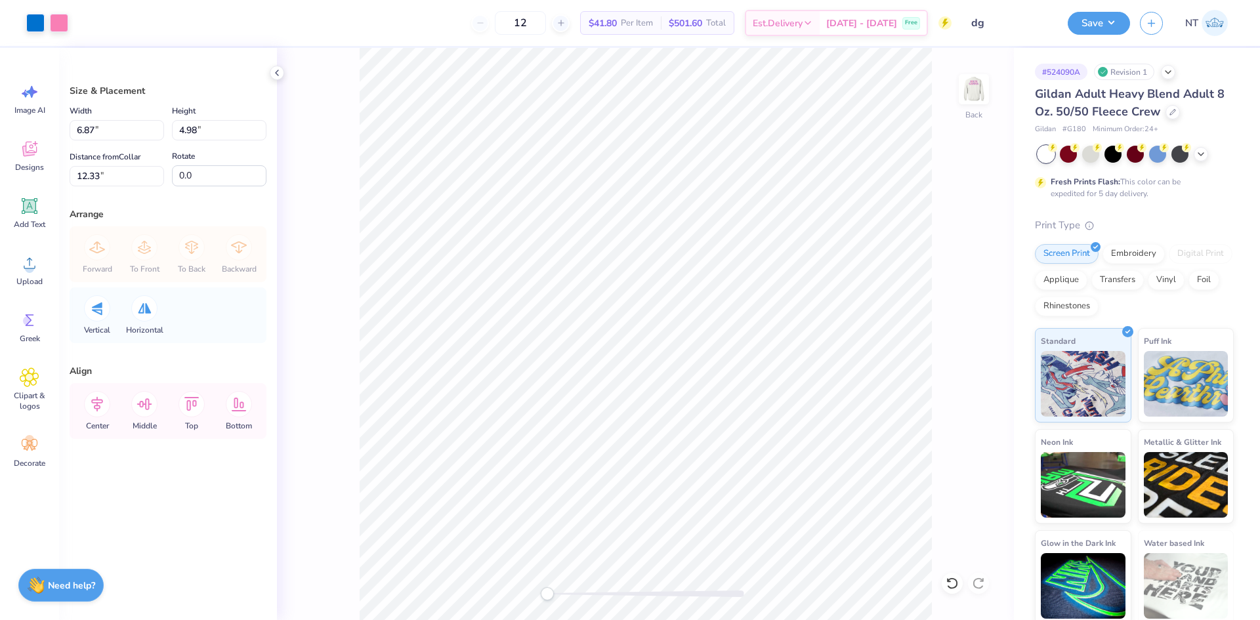
type input "3.98"
type input "2.88"
type input "3.00"
click at [112, 127] on input "3.98" at bounding box center [117, 130] width 95 height 20
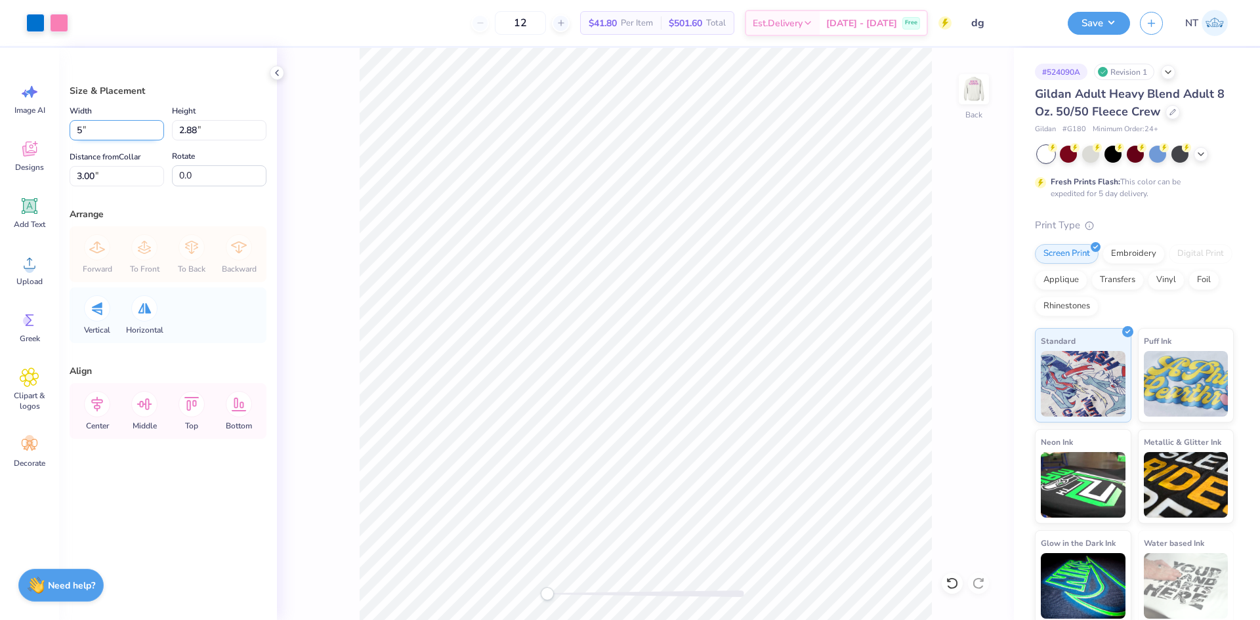
type input "5.00"
type input "3.62"
type input "2.63"
click at [961, 102] on img at bounding box center [974, 89] width 53 height 53
click at [969, 87] on img at bounding box center [974, 89] width 53 height 53
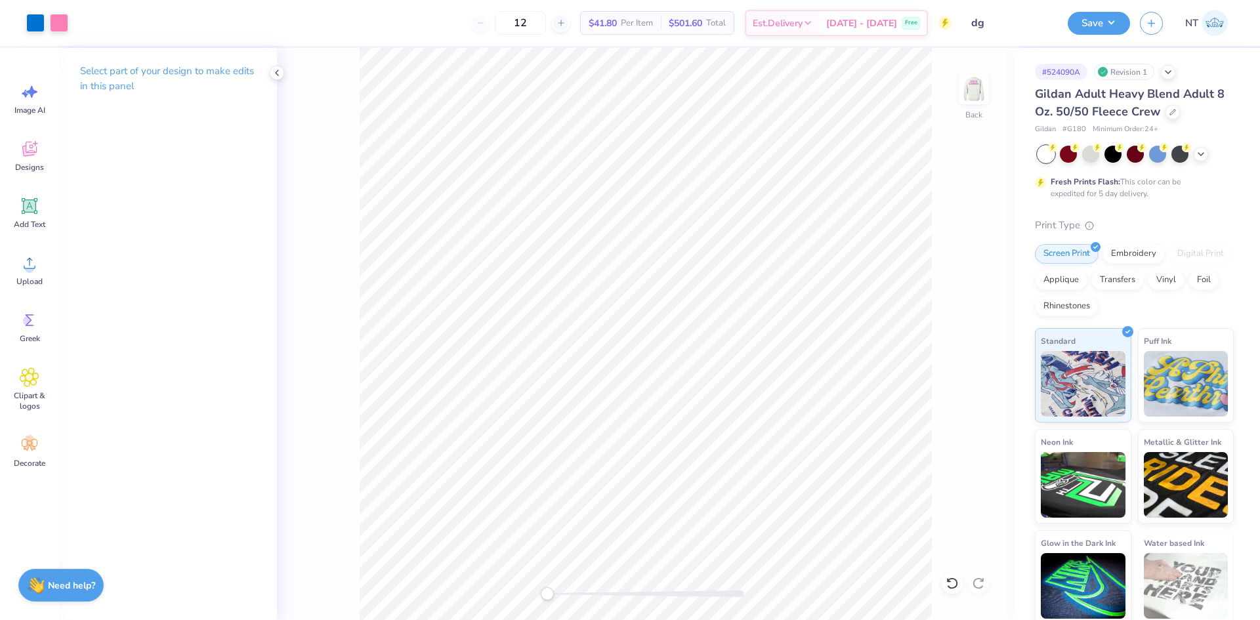
click at [1134, 26] on div "Save NT" at bounding box center [1164, 23] width 192 height 46
click at [1103, 19] on button "Save" at bounding box center [1099, 21] width 62 height 23
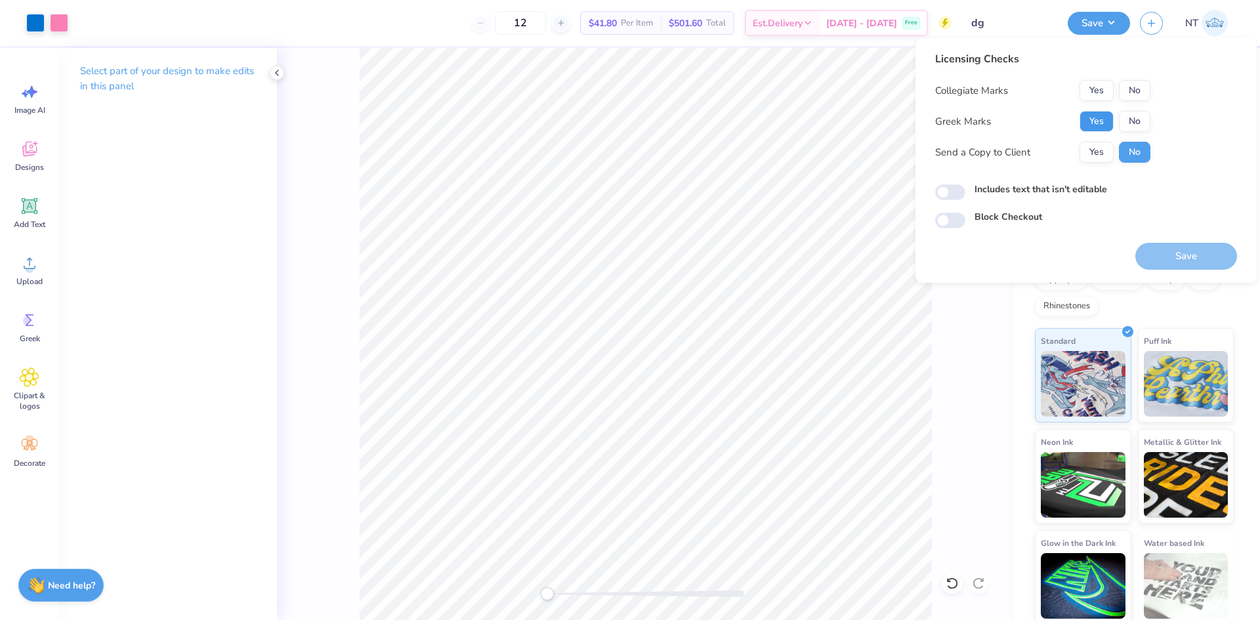
click at [1092, 121] on button "Yes" at bounding box center [1097, 121] width 34 height 21
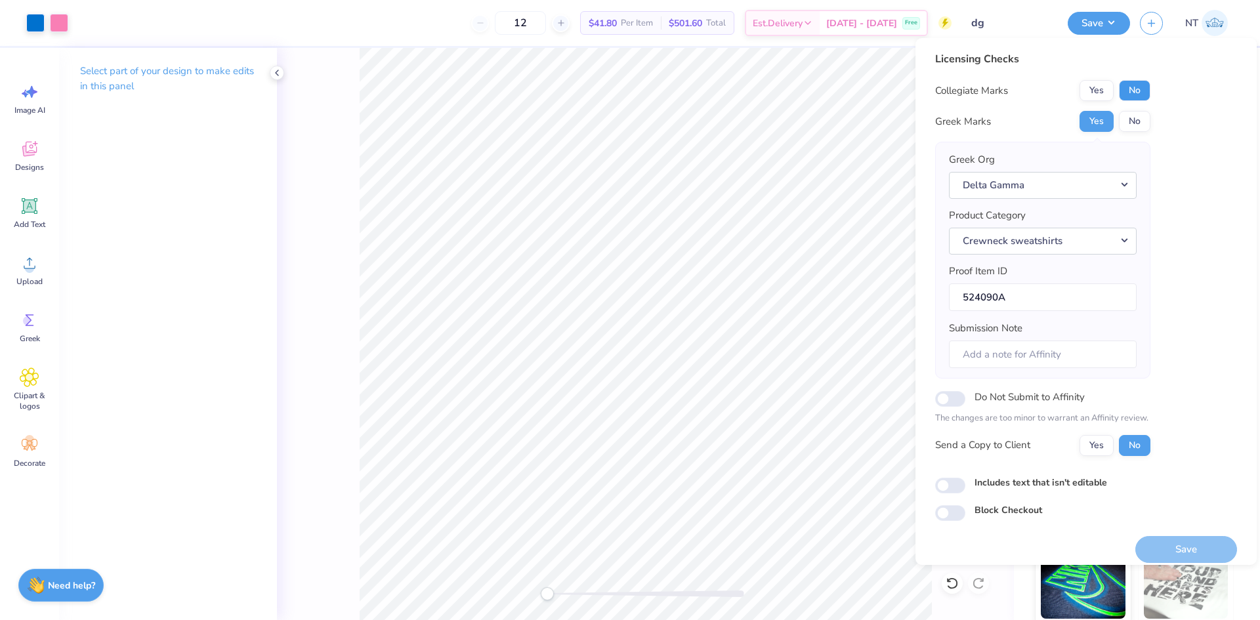
click at [1137, 92] on button "No" at bounding box center [1135, 90] width 32 height 21
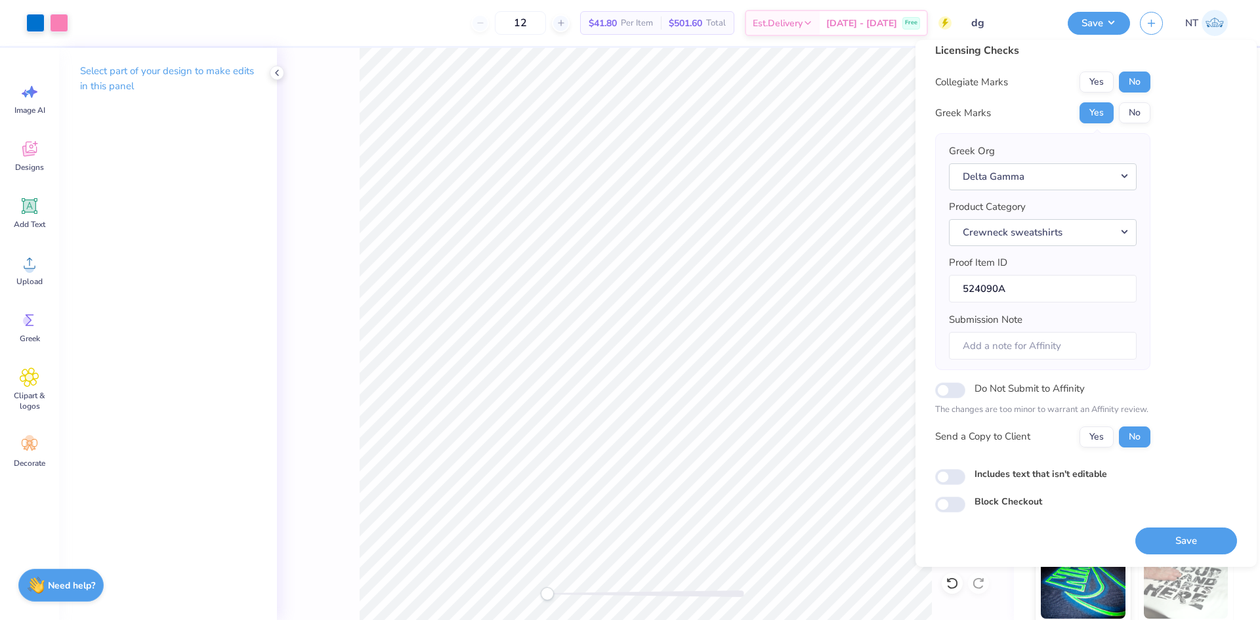
click at [992, 473] on label "Includes text that isn't editable" at bounding box center [1041, 474] width 133 height 14
click at [965, 473] on input "Includes text that isn't editable" at bounding box center [950, 477] width 30 height 16
checkbox input "true"
click at [1172, 528] on button "Save" at bounding box center [1186, 541] width 102 height 27
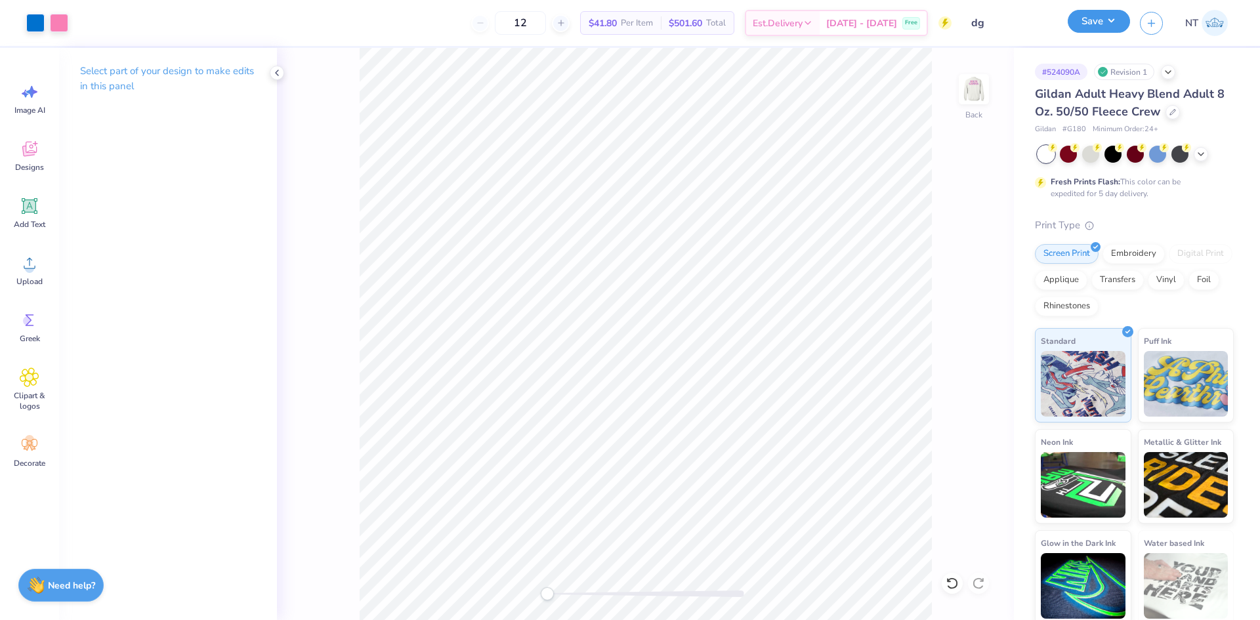
click at [1113, 16] on button "Save" at bounding box center [1099, 21] width 62 height 23
